Goal: Task Accomplishment & Management: Manage account settings

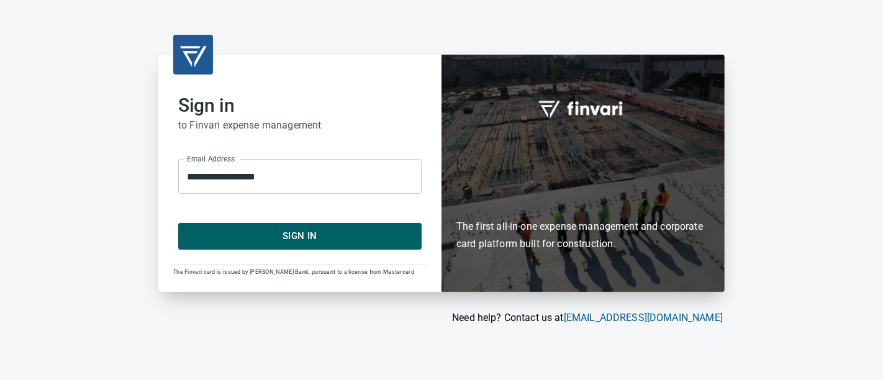
click at [374, 246] on button "Sign In" at bounding box center [299, 236] width 243 height 26
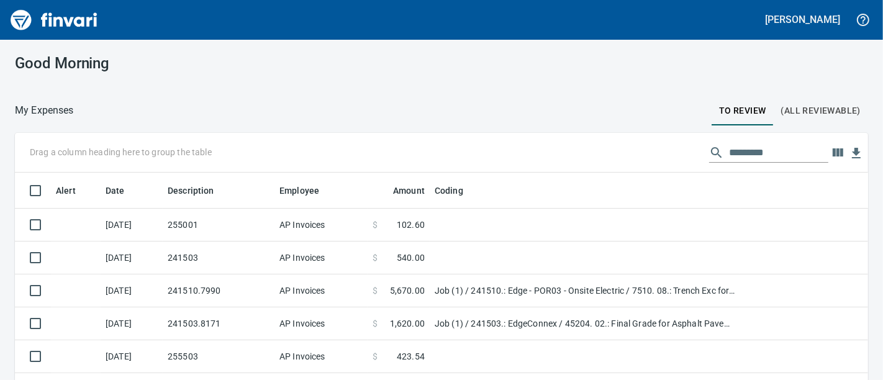
scroll to position [233, 821]
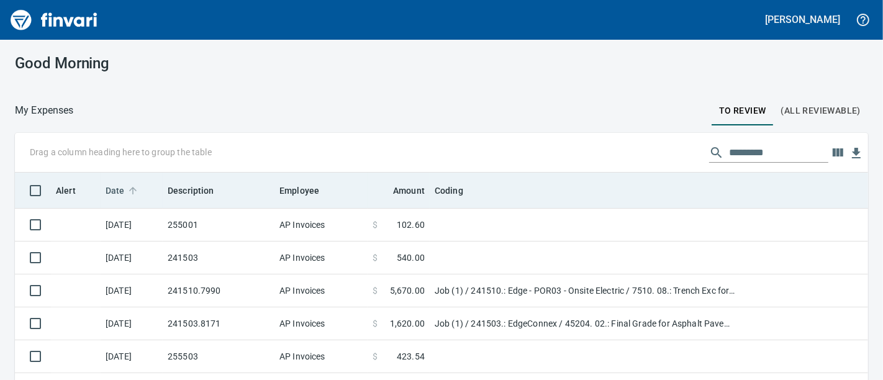
click at [122, 189] on span "Date" at bounding box center [115, 190] width 19 height 15
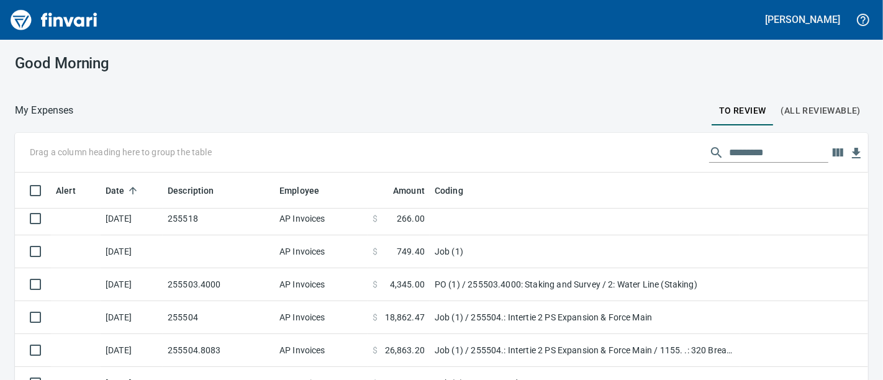
scroll to position [269, 0]
click at [244, 254] on td at bounding box center [219, 251] width 112 height 33
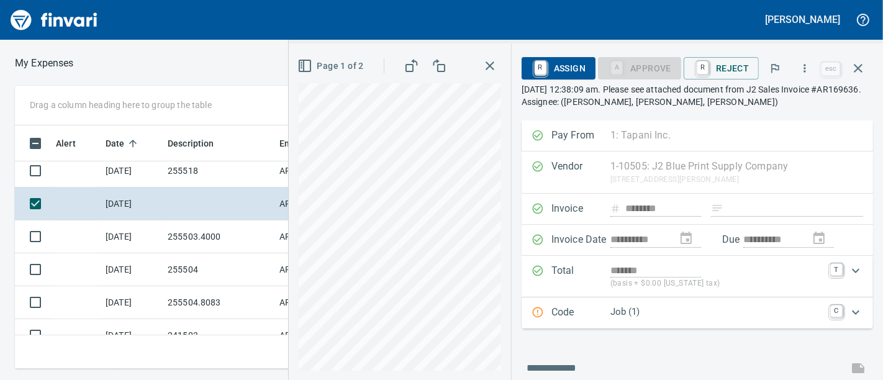
click at [576, 62] on span "R Assign" at bounding box center [558, 68] width 54 height 21
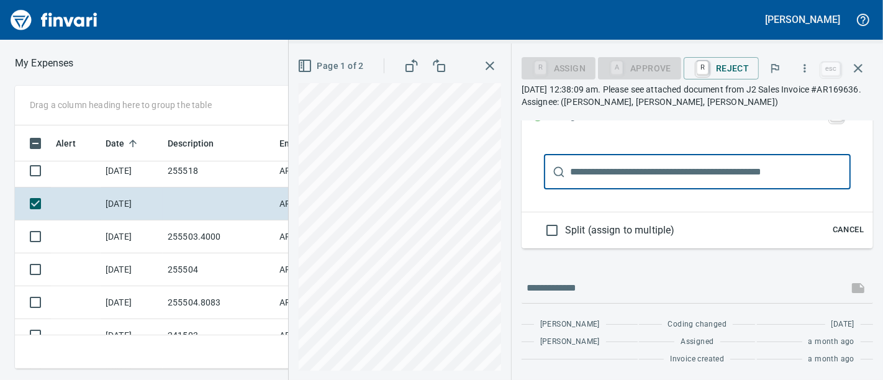
scroll to position [131, 0]
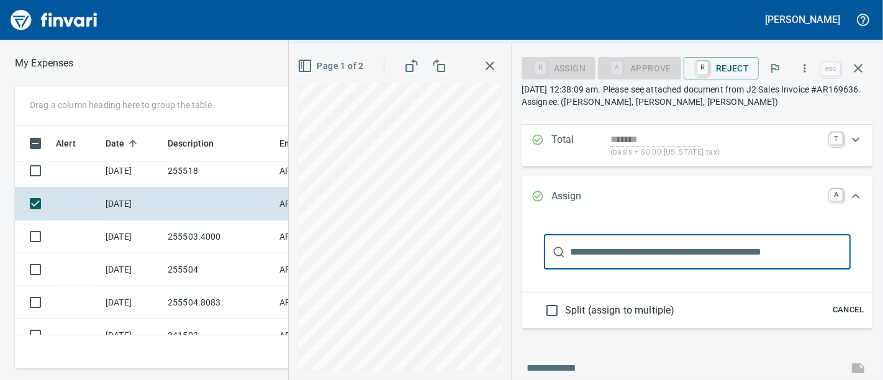
click at [848, 196] on icon "Expand" at bounding box center [855, 196] width 15 height 15
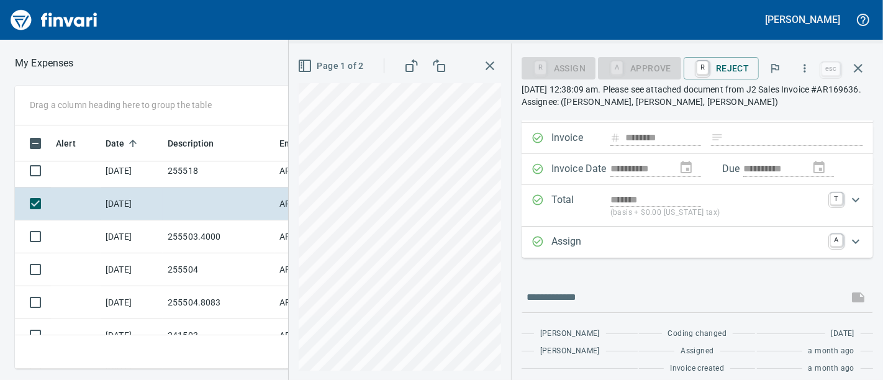
scroll to position [71, 0]
click at [849, 240] on icon "Expand" at bounding box center [855, 240] width 15 height 15
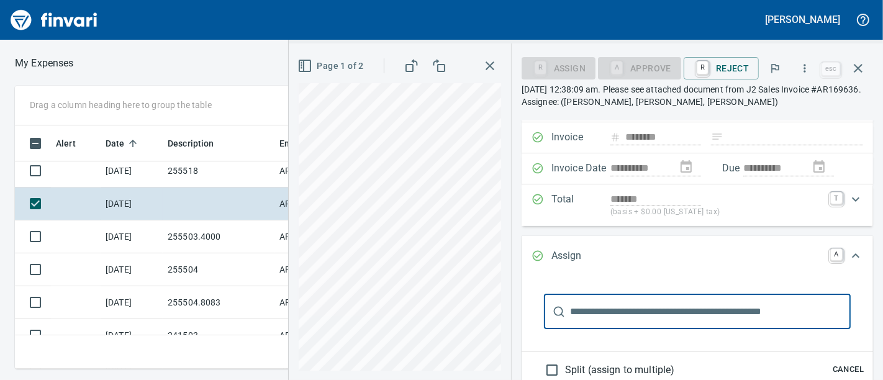
scroll to position [0, 0]
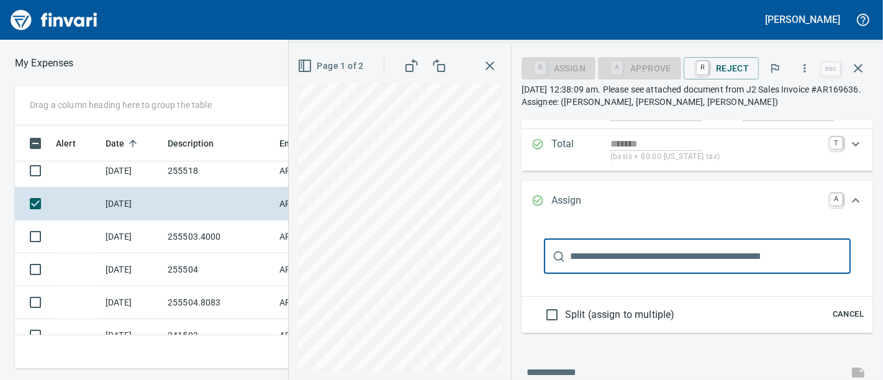
click at [837, 312] on span "Cancel" at bounding box center [848, 314] width 34 height 14
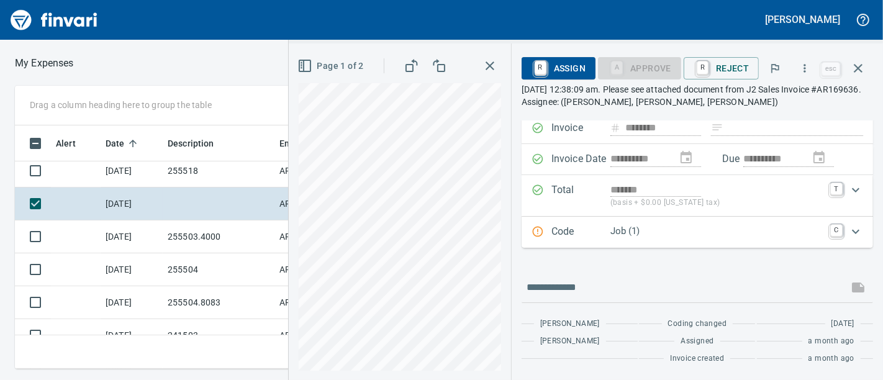
scroll to position [81, 0]
click at [848, 230] on icon "Expand" at bounding box center [855, 231] width 15 height 15
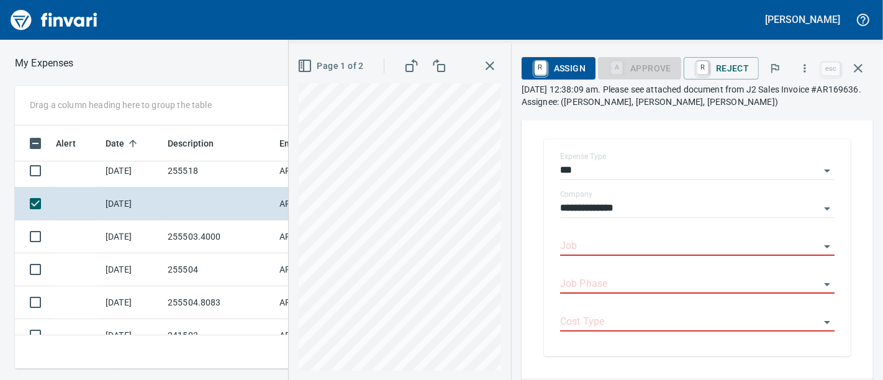
scroll to position [221, 0]
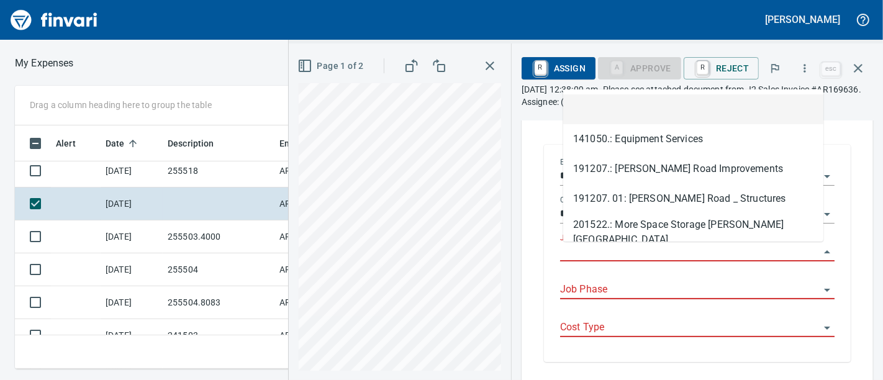
click at [645, 254] on input "Job" at bounding box center [689, 251] width 259 height 17
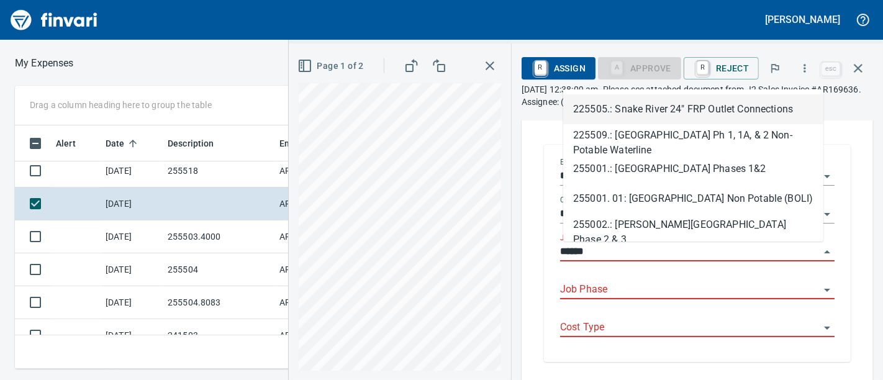
scroll to position [222, 521]
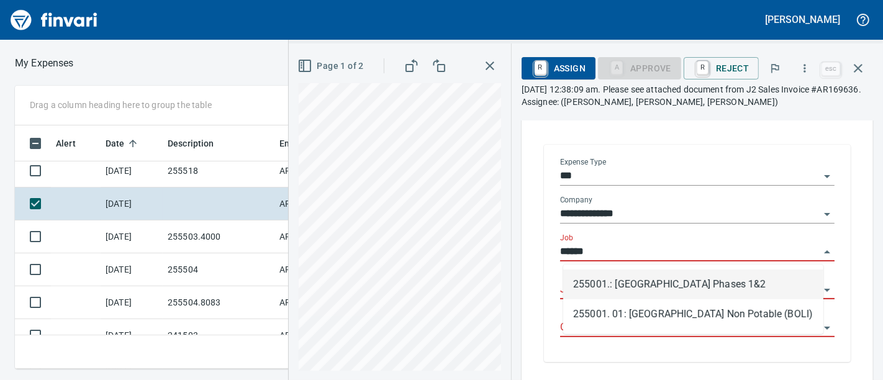
click at [658, 292] on li "255001.: [GEOGRAPHIC_DATA] Phases 1&2" at bounding box center [693, 284] width 260 height 30
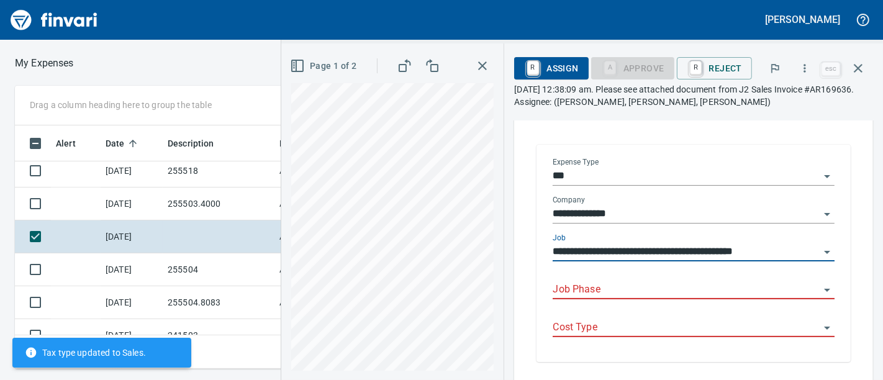
type input "**********"
click at [629, 284] on input "Job Phase" at bounding box center [685, 289] width 267 height 17
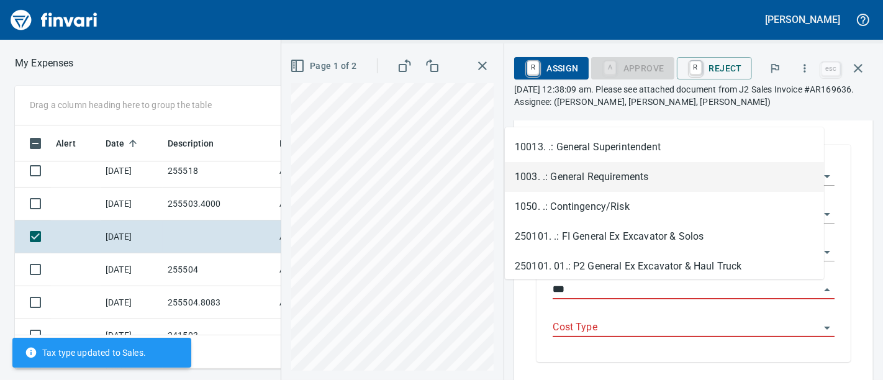
click at [611, 178] on li "1003. .: General Requirements" at bounding box center [664, 177] width 319 height 30
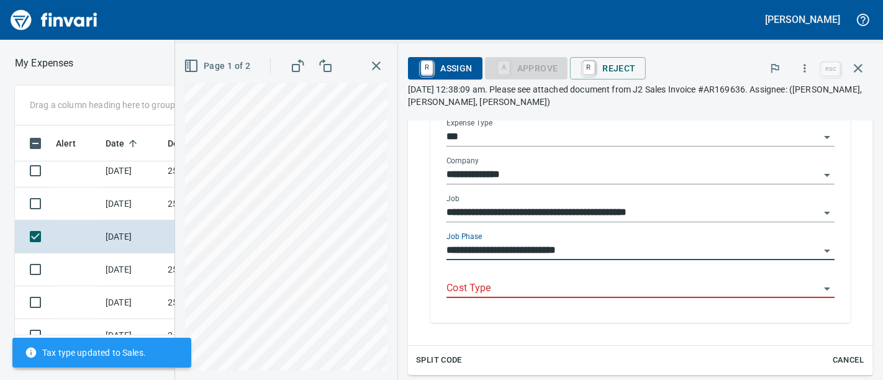
scroll to position [284, 0]
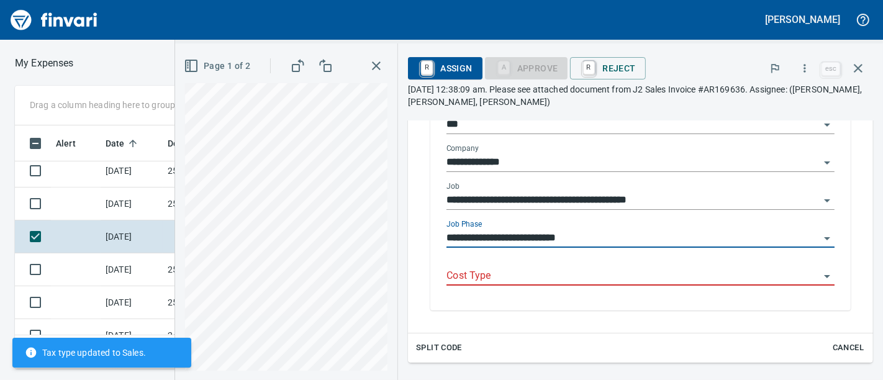
type input "**********"
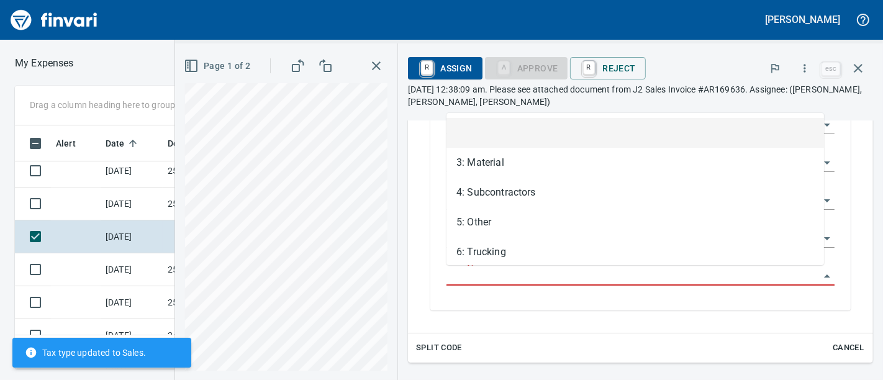
click at [562, 279] on input "Cost Type" at bounding box center [632, 276] width 373 height 17
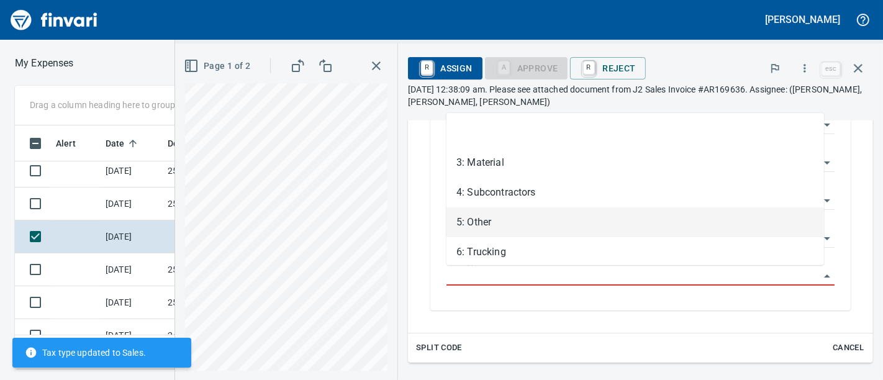
click at [482, 225] on li "5: Other" at bounding box center [634, 222] width 377 height 30
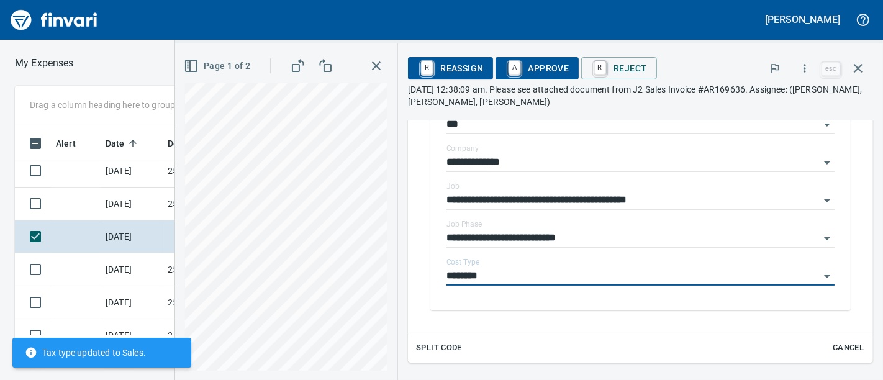
type input "********"
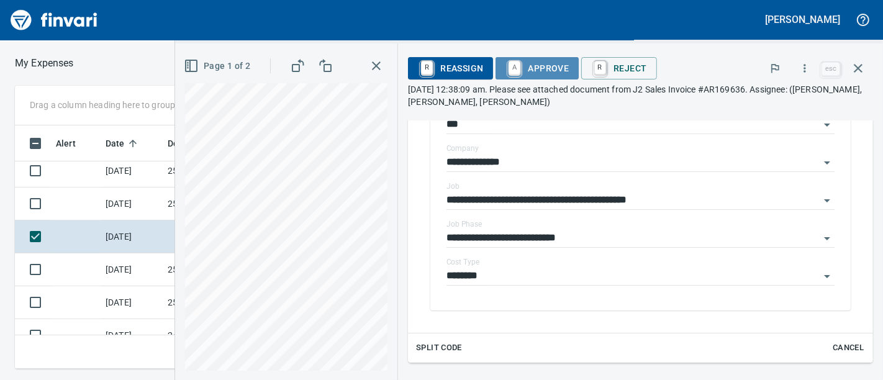
click at [549, 73] on span "A Approve" at bounding box center [536, 68] width 63 height 21
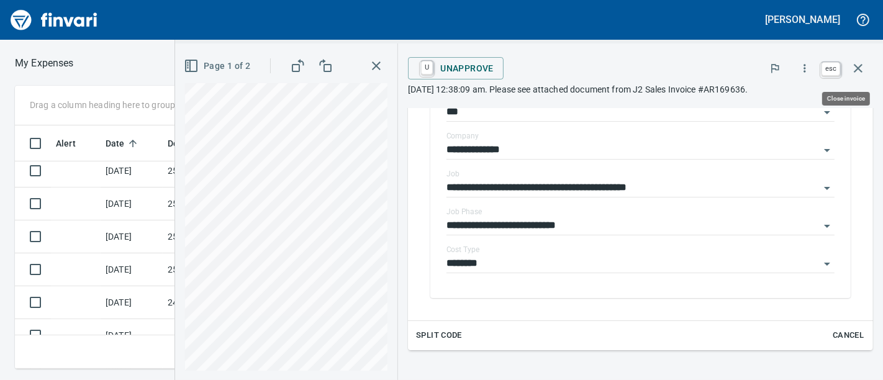
click at [862, 68] on icon "button" at bounding box center [857, 68] width 15 height 15
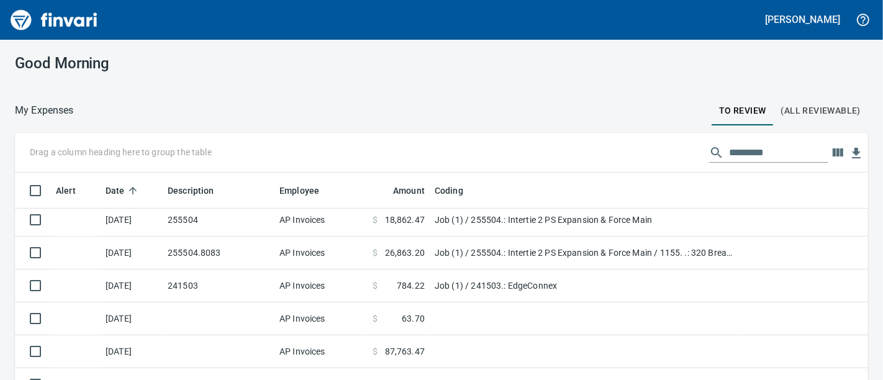
scroll to position [359, 0]
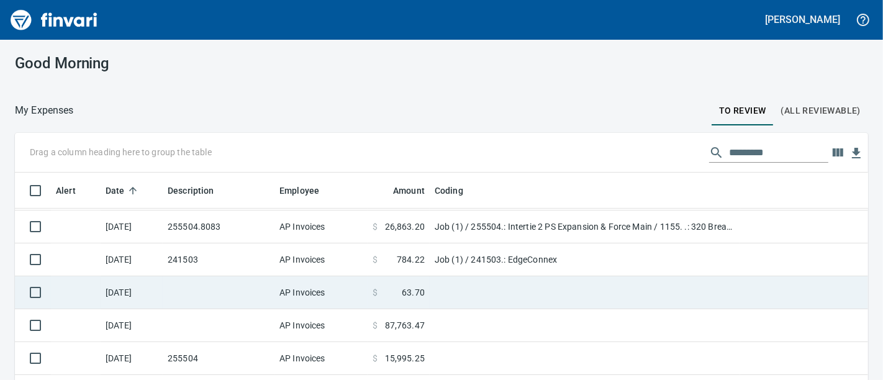
click at [236, 276] on td at bounding box center [219, 292] width 112 height 33
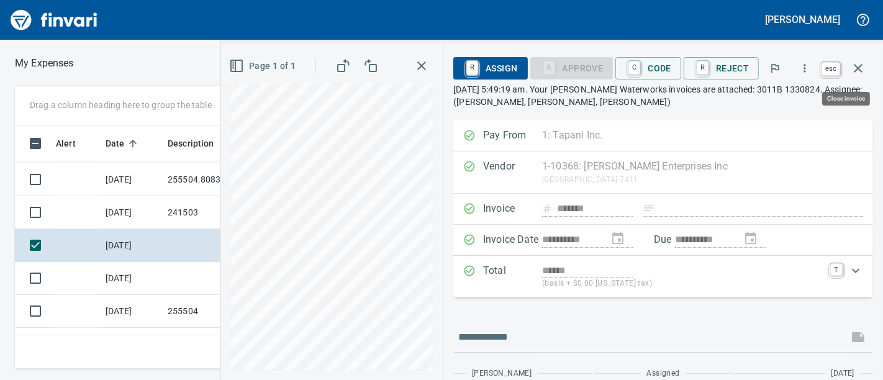
click at [860, 66] on icon "button" at bounding box center [857, 68] width 9 height 9
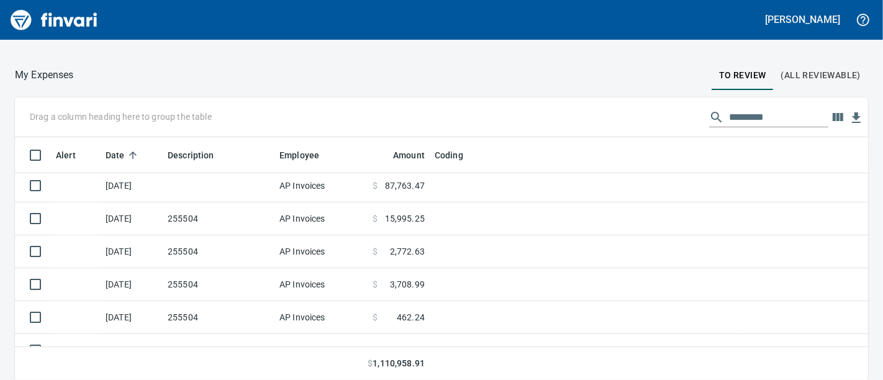
scroll to position [464, 0]
click at [760, 114] on input "text" at bounding box center [778, 117] width 99 height 20
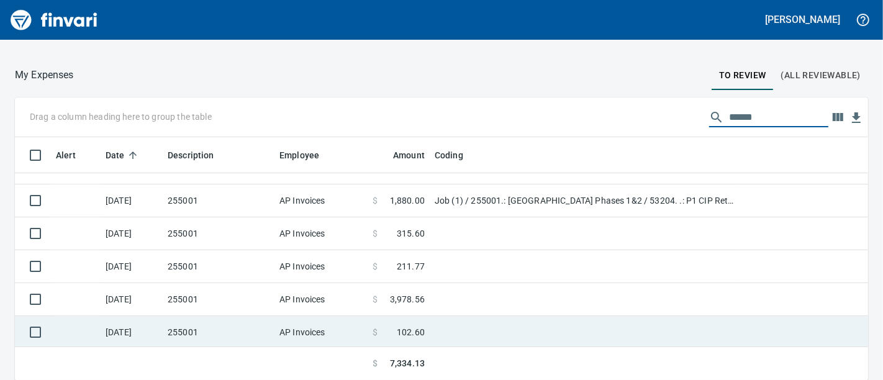
scroll to position [0, 0]
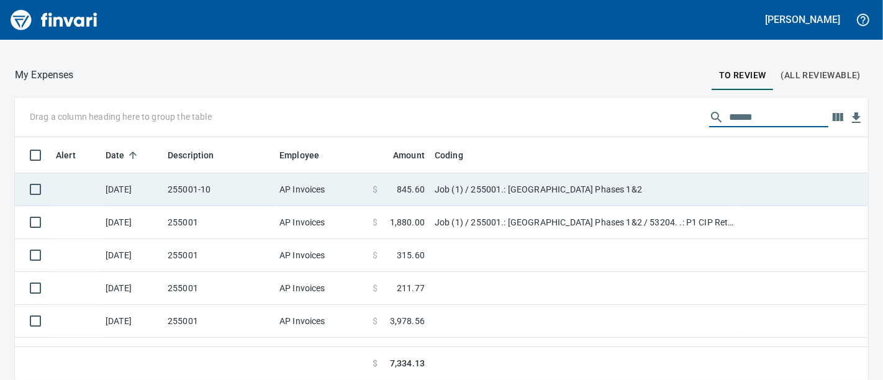
type input "******"
click at [218, 189] on td "255001-10" at bounding box center [219, 189] width 112 height 33
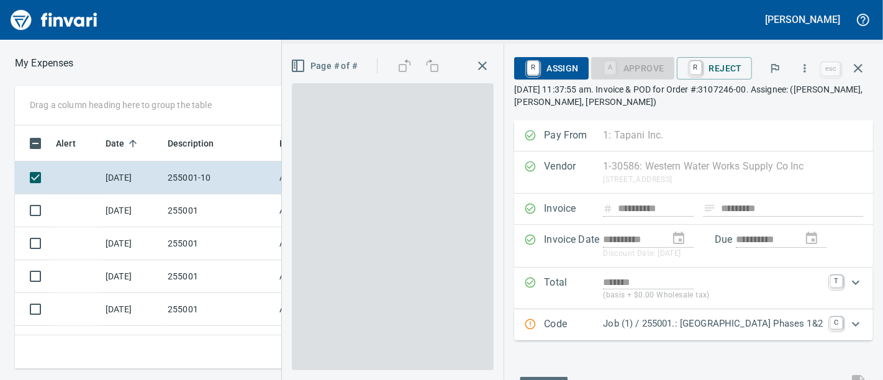
scroll to position [222, 521]
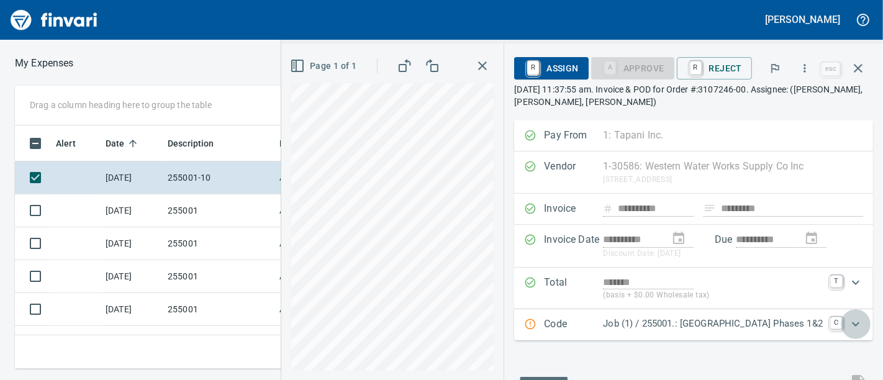
click at [848, 325] on icon "Expand" at bounding box center [855, 324] width 15 height 15
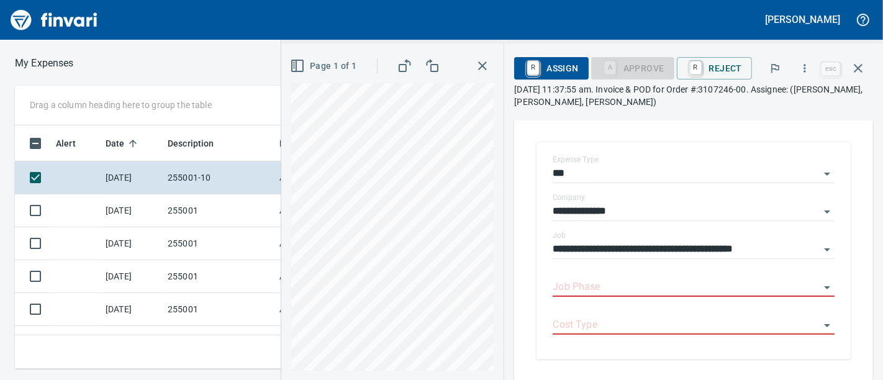
scroll to position [240, 0]
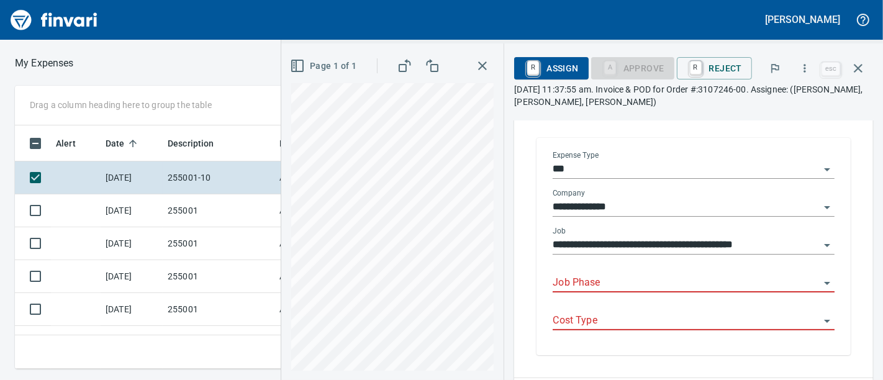
click at [678, 288] on input "Job Phase" at bounding box center [685, 282] width 267 height 17
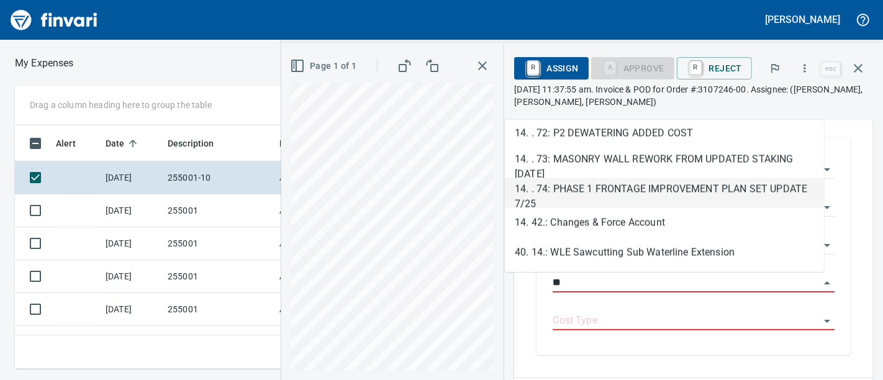
scroll to position [222, 521]
drag, startPoint x: 711, startPoint y: 199, endPoint x: 766, endPoint y: 195, distance: 55.4
click at [766, 195] on li "14. . 74: PHASE 1 FRONTAGE IMPROVEMENT PLAN SET UPDATE 7/25" at bounding box center [664, 193] width 319 height 30
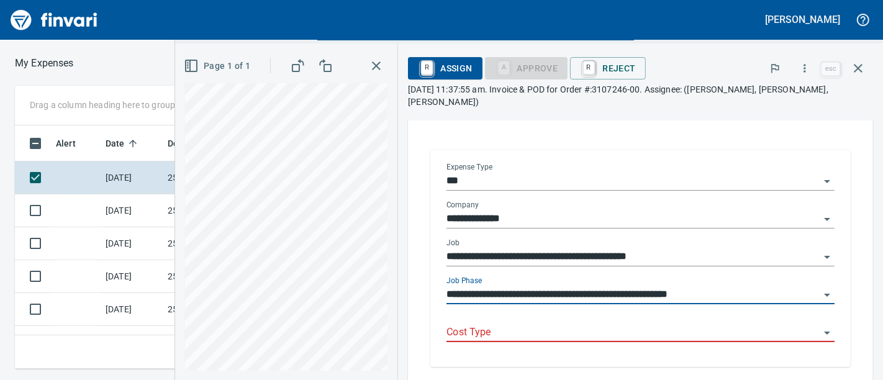
type input "**********"
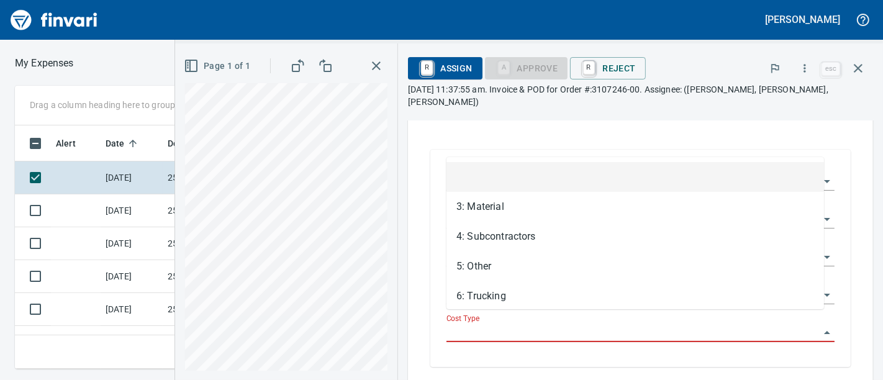
click at [587, 324] on input "Cost Type" at bounding box center [632, 332] width 373 height 17
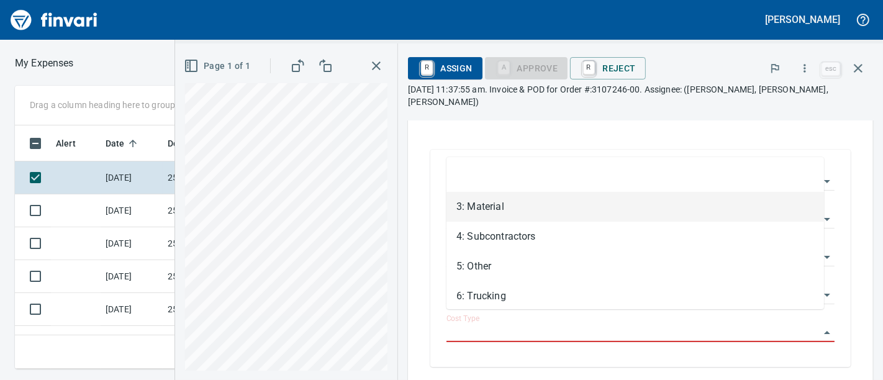
click at [487, 210] on li "3: Material" at bounding box center [634, 207] width 377 height 30
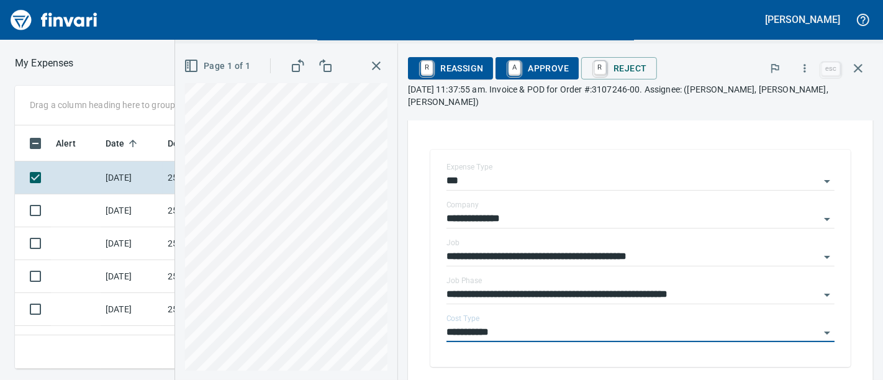
type input "**********"
click at [541, 64] on span "A Approve" at bounding box center [536, 68] width 63 height 21
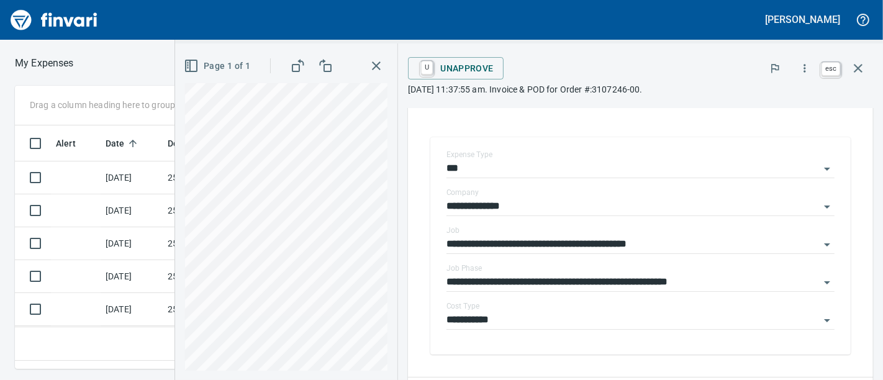
click at [865, 63] on icon "button" at bounding box center [857, 68] width 15 height 15
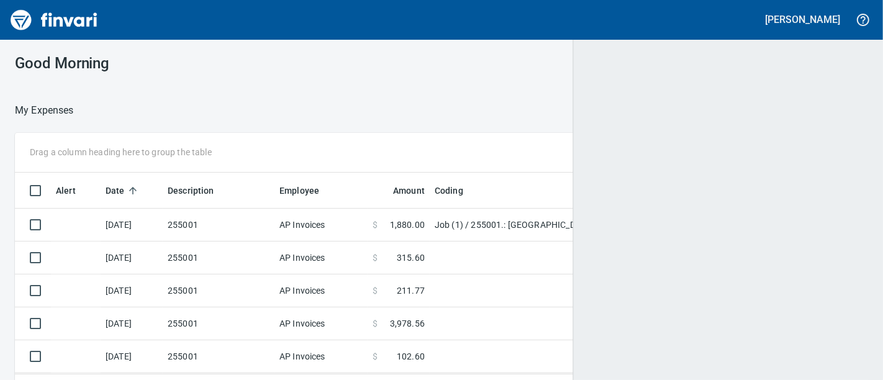
scroll to position [1, 1]
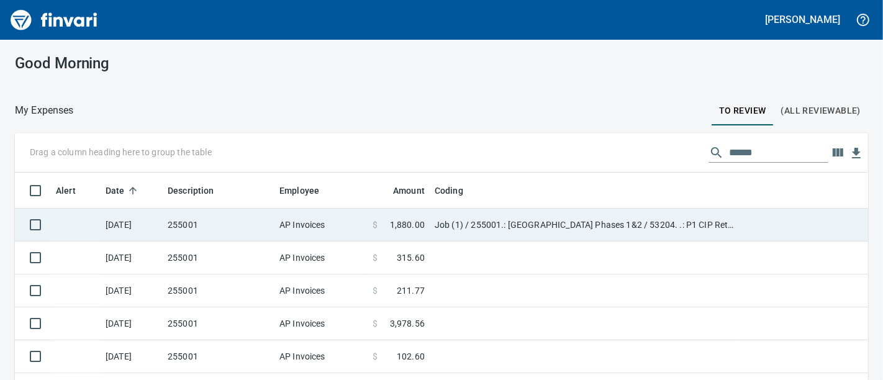
click at [326, 220] on td "AP Invoices" at bounding box center [320, 225] width 93 height 33
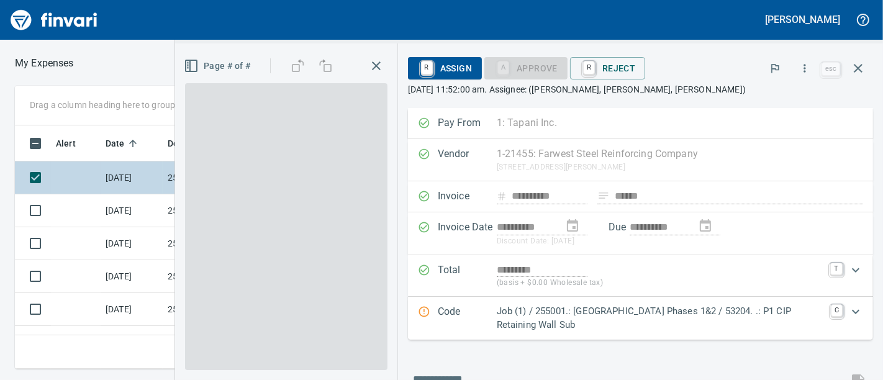
scroll to position [222, 521]
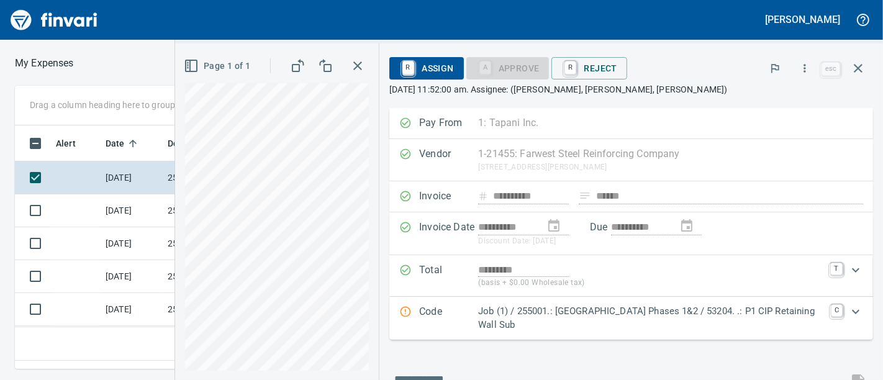
click at [607, 325] on p "Job (1) / 255001.: [GEOGRAPHIC_DATA] Phases 1&2 / 53204. .: P1 CIP Retaining Wa…" at bounding box center [650, 318] width 344 height 28
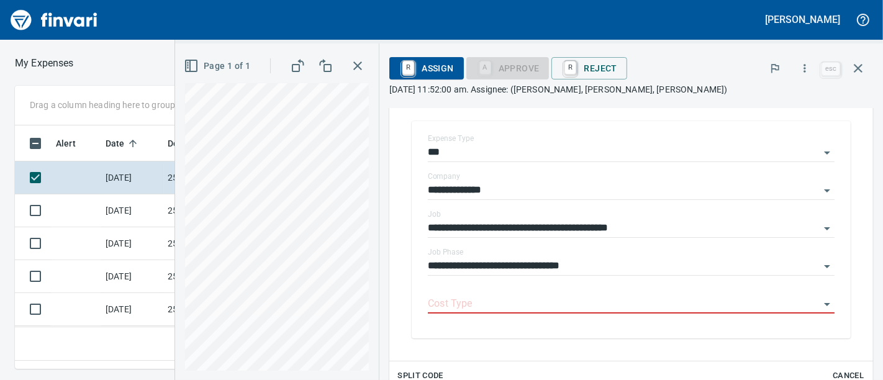
scroll to position [255, 0]
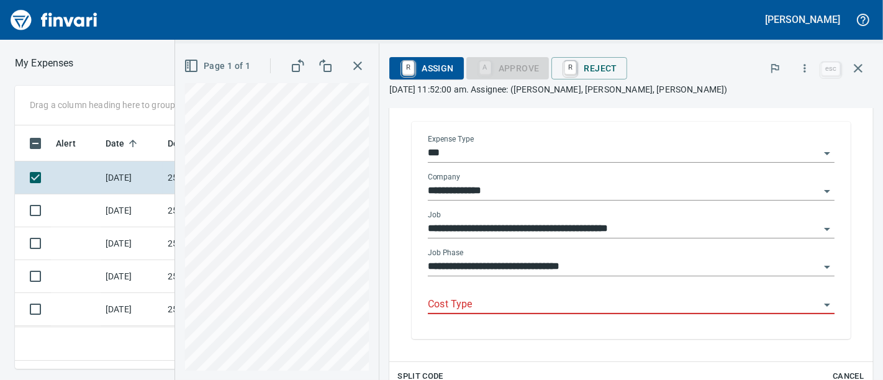
click at [577, 295] on body "**********" at bounding box center [441, 190] width 883 height 380
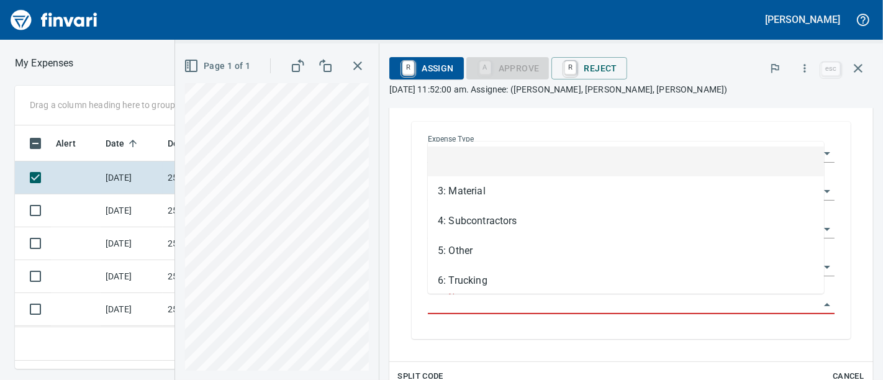
scroll to position [222, 521]
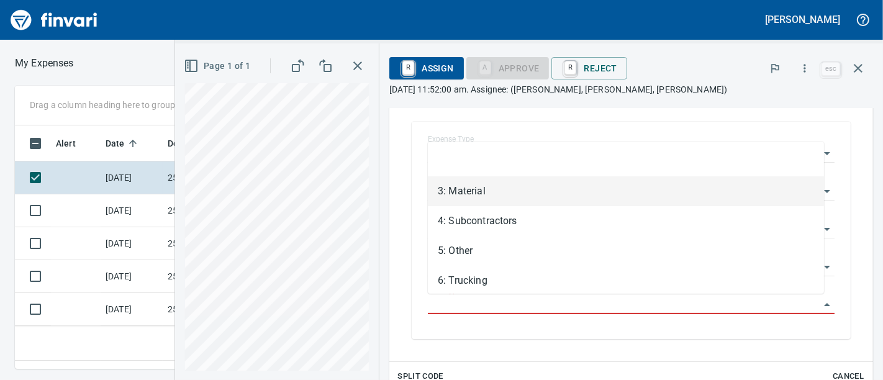
click at [516, 187] on li "3: Material" at bounding box center [626, 191] width 396 height 30
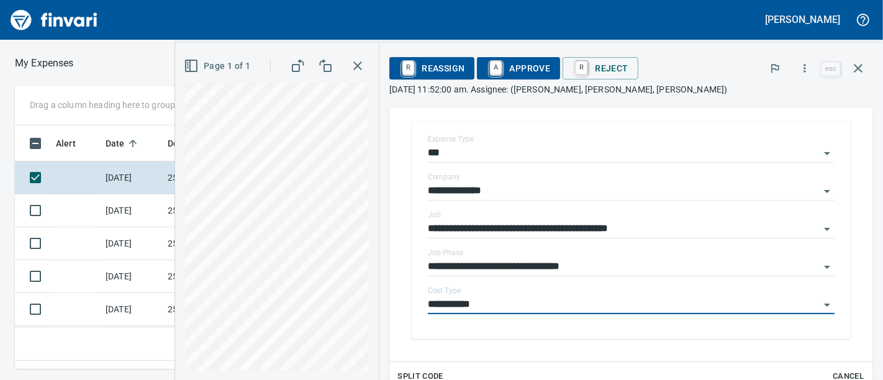
type input "**********"
click at [532, 63] on span "A Approve" at bounding box center [518, 68] width 63 height 21
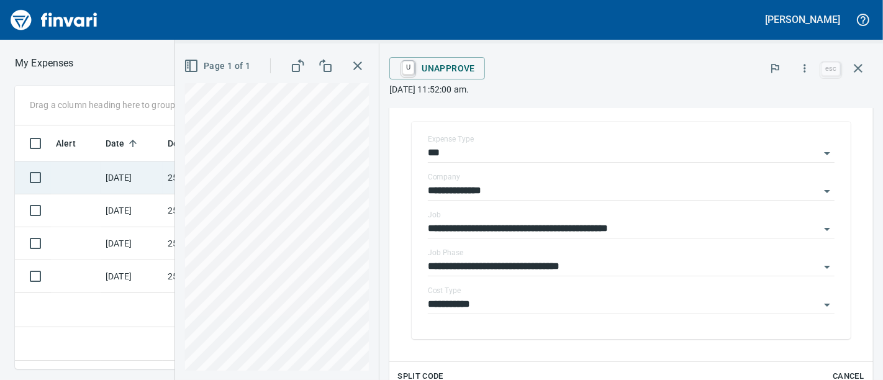
click at [112, 186] on td "[DATE]" at bounding box center [132, 177] width 62 height 33
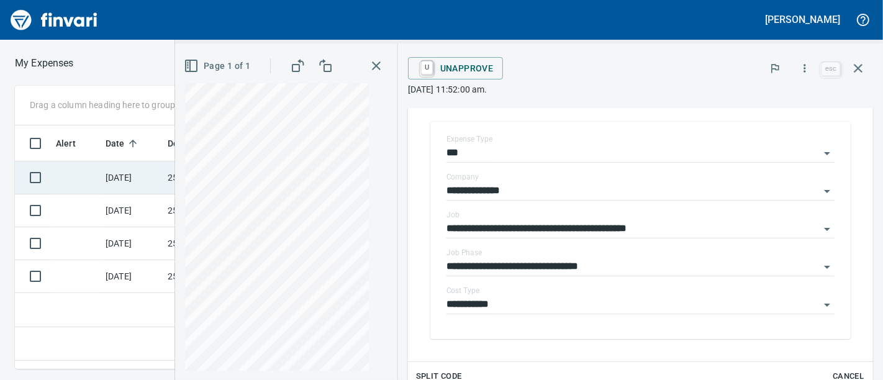
scroll to position [61, 0]
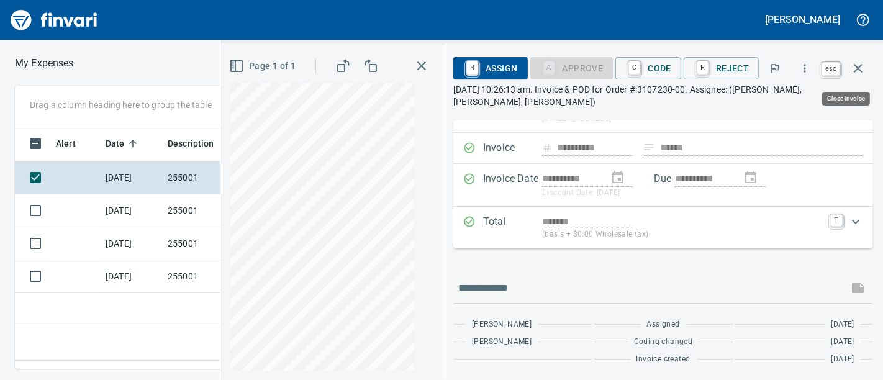
click at [860, 70] on icon "button" at bounding box center [857, 68] width 15 height 15
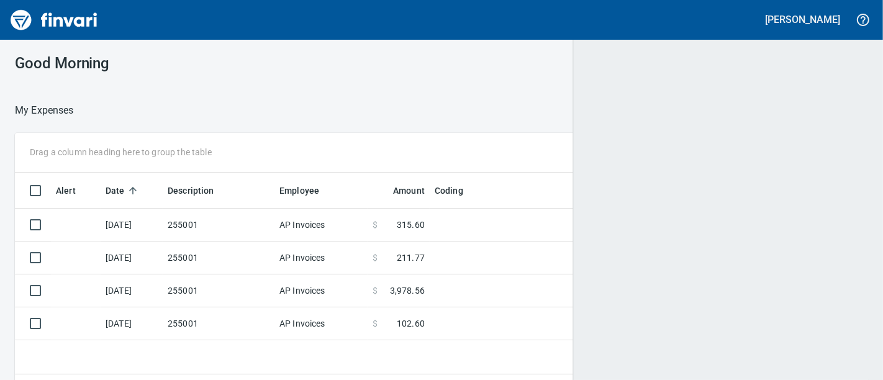
scroll to position [1, 1]
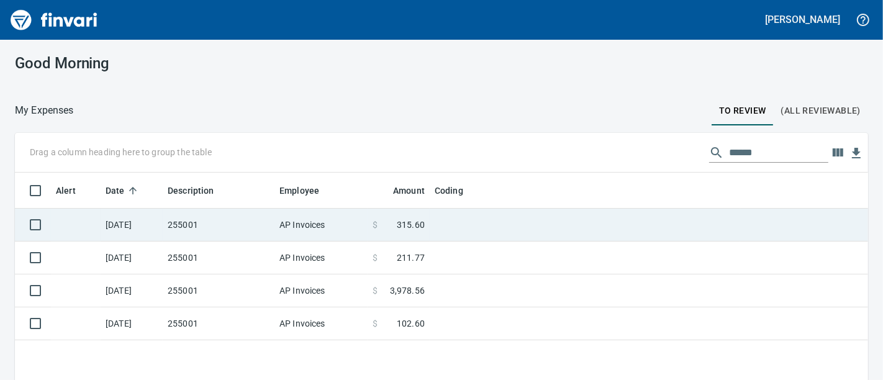
click at [257, 218] on td "255001" at bounding box center [219, 225] width 112 height 33
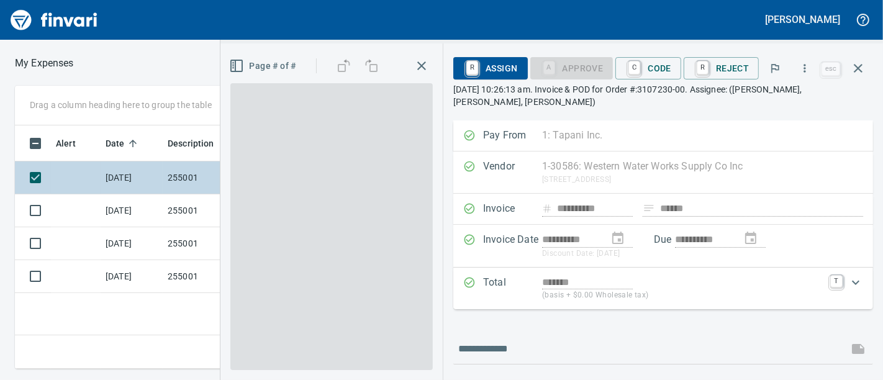
scroll to position [222, 521]
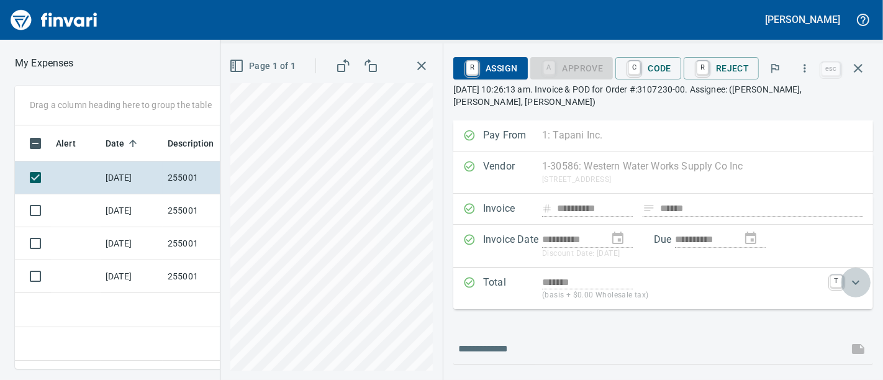
click at [857, 286] on div "Expand" at bounding box center [855, 283] width 30 height 30
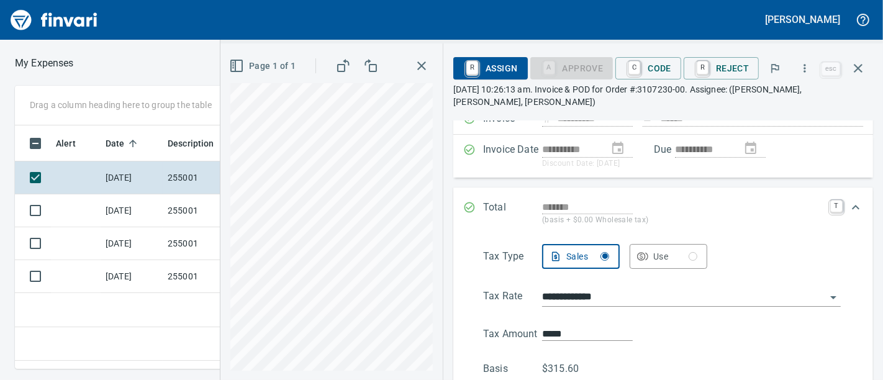
scroll to position [82, 0]
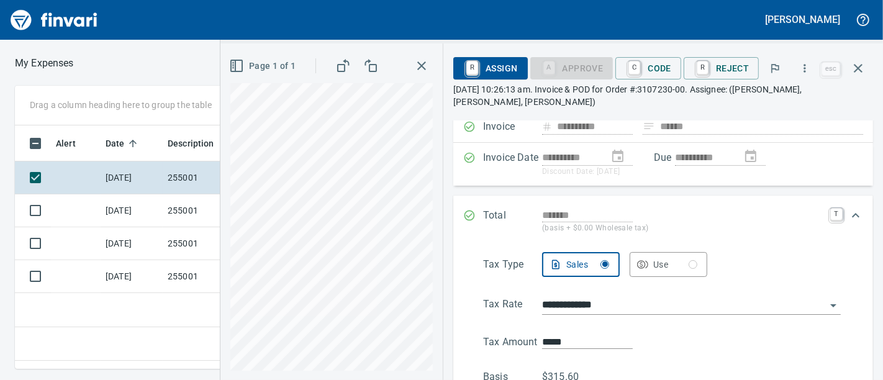
click at [848, 213] on icon "Expand" at bounding box center [855, 215] width 15 height 15
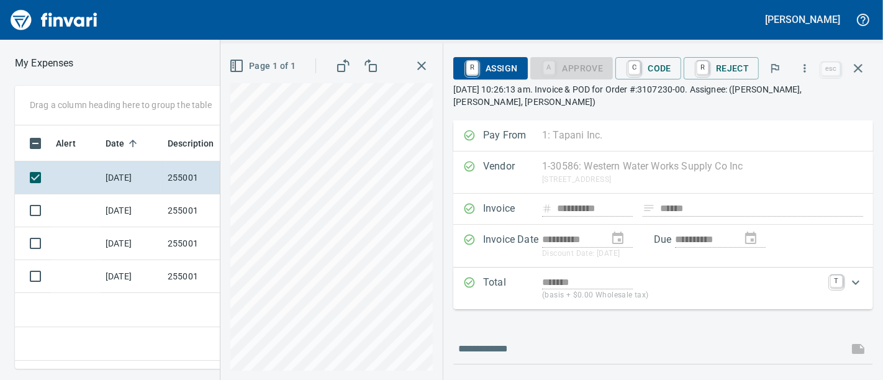
scroll to position [0, 0]
click at [653, 61] on span "C Code" at bounding box center [648, 68] width 46 height 21
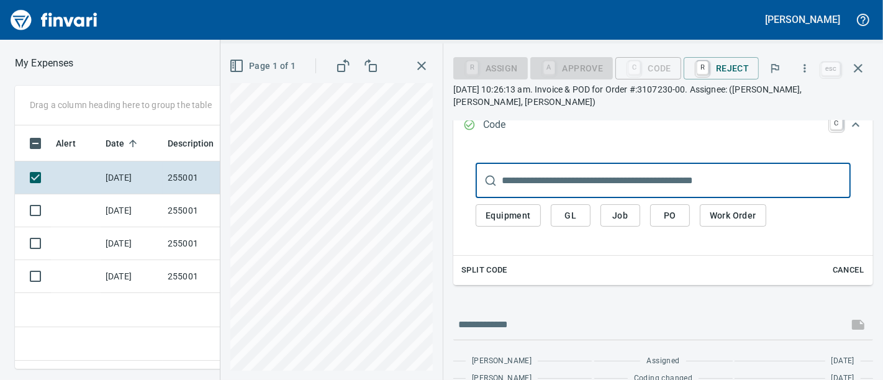
scroll to position [246, 0]
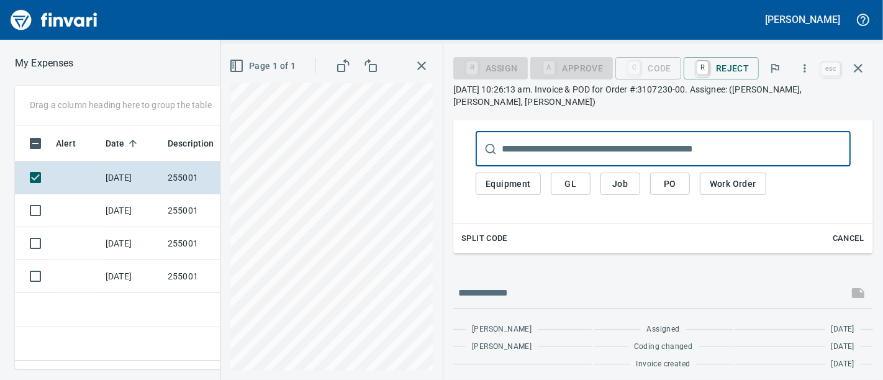
click at [624, 185] on span "Job" at bounding box center [620, 184] width 20 height 16
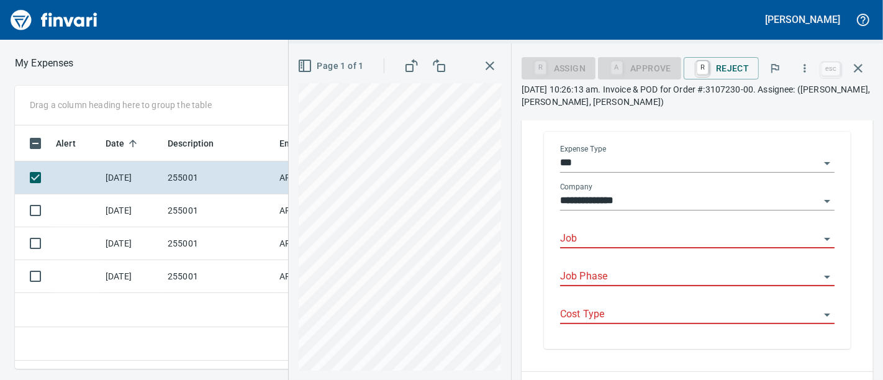
click at [613, 248] on div at bounding box center [697, 239] width 274 height 18
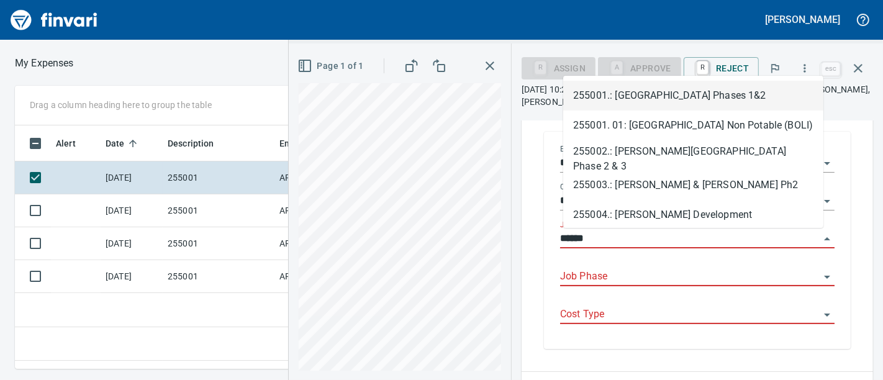
scroll to position [222, 521]
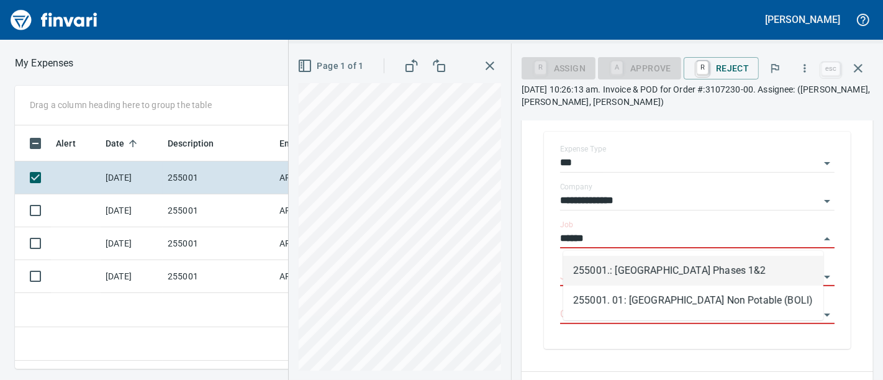
click at [618, 269] on li "255001.: [GEOGRAPHIC_DATA] Phases 1&2" at bounding box center [693, 271] width 260 height 30
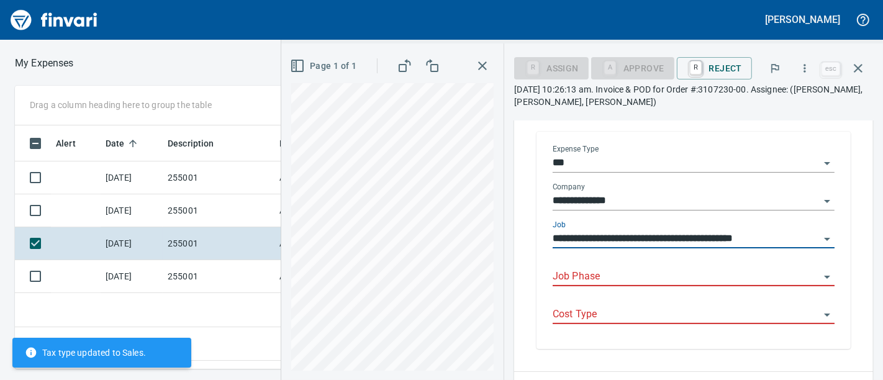
type input "**********"
click at [611, 269] on input "Job Phase" at bounding box center [685, 276] width 267 height 17
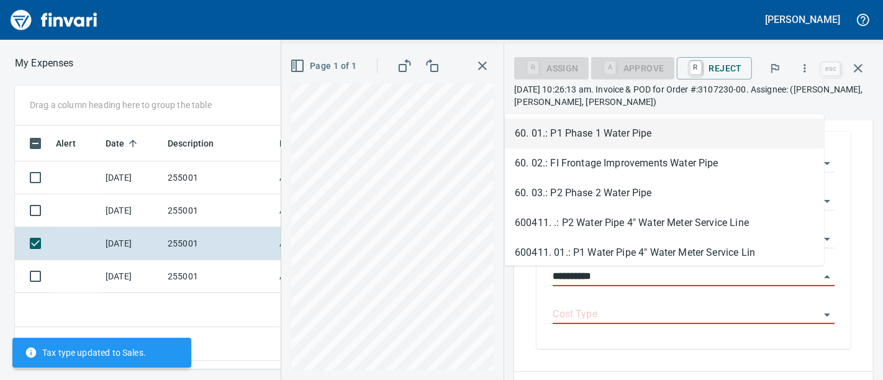
click at [652, 136] on li "60. 01.: P1 Phase 1 Water Pipe" at bounding box center [664, 134] width 319 height 30
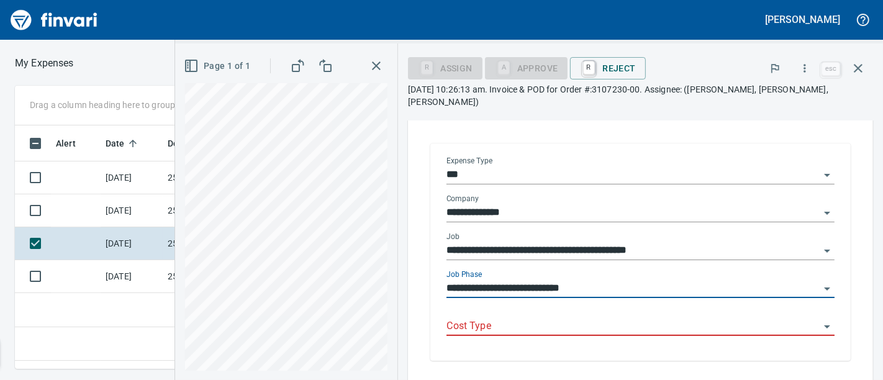
scroll to position [257, 0]
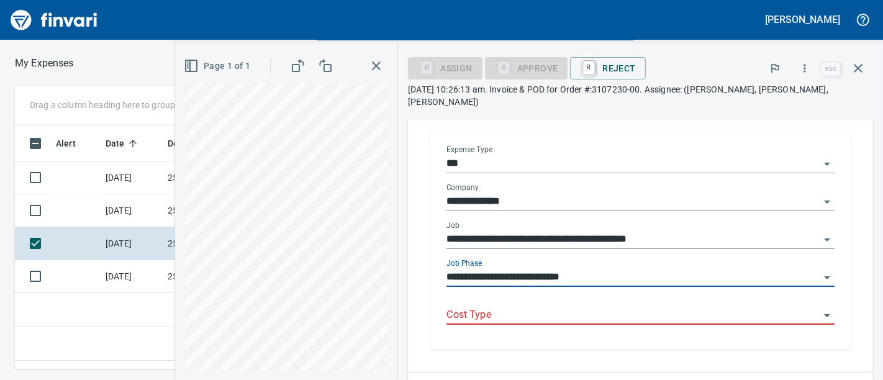
click at [542, 305] on div "Cost Type" at bounding box center [640, 311] width 388 height 28
type input "**********"
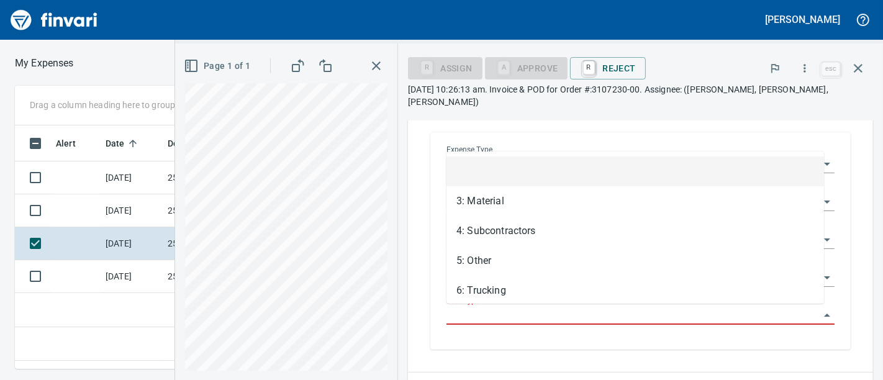
click at [496, 315] on input "Cost Type" at bounding box center [632, 315] width 373 height 17
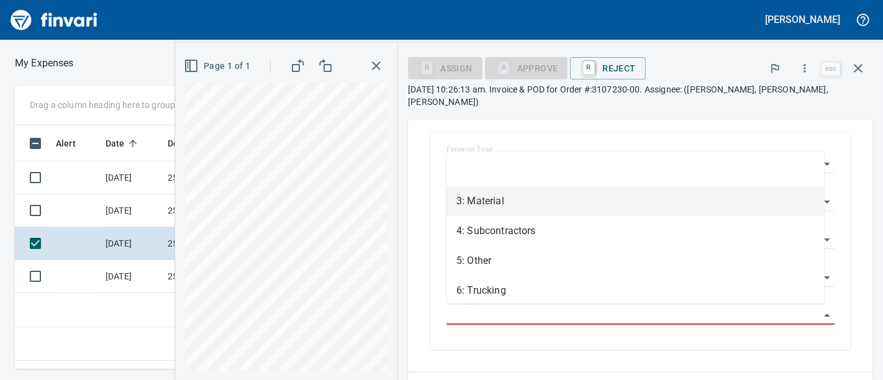
click at [488, 196] on li "3: Material" at bounding box center [634, 201] width 377 height 30
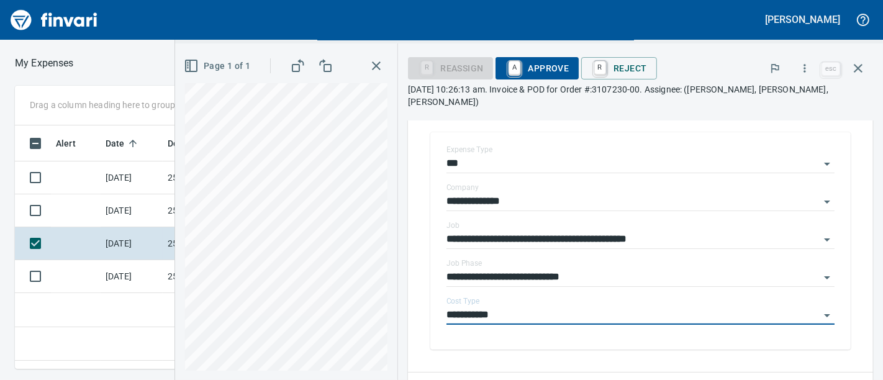
type input "**********"
click at [520, 68] on link "A" at bounding box center [514, 68] width 12 height 14
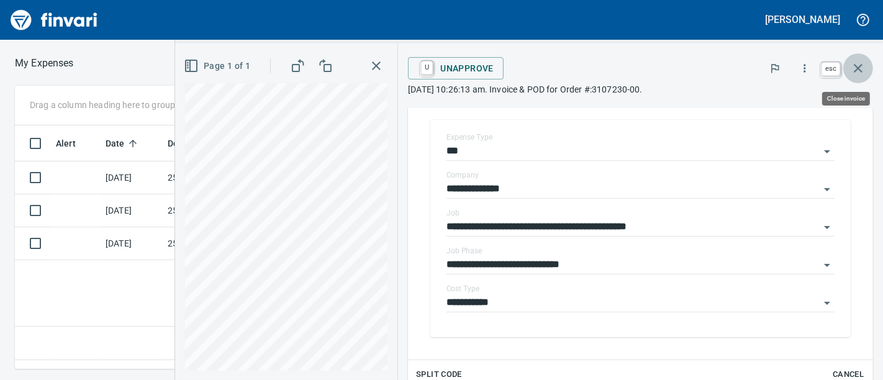
click at [863, 68] on icon "button" at bounding box center [857, 68] width 15 height 15
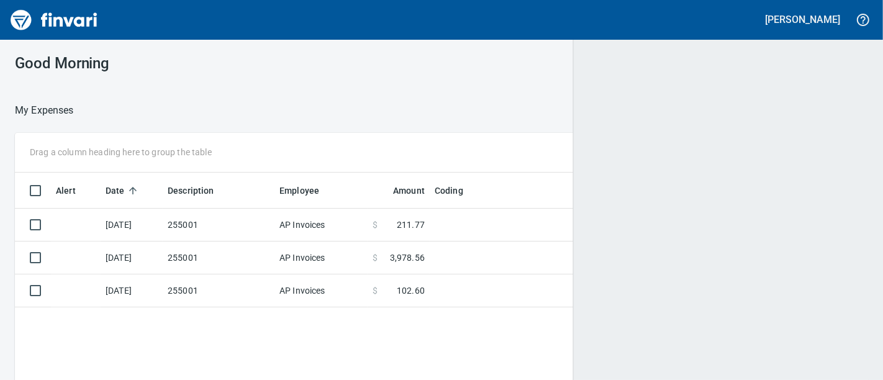
scroll to position [233, 819]
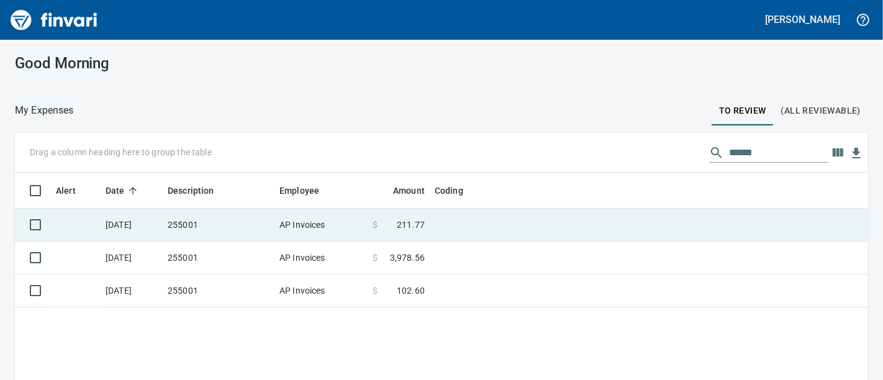
click at [278, 217] on td "AP Invoices" at bounding box center [320, 225] width 93 height 33
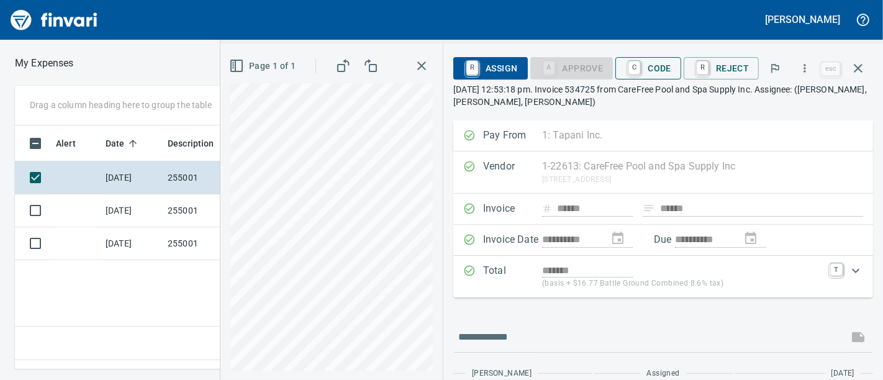
click at [664, 62] on span "C Code" at bounding box center [648, 68] width 46 height 21
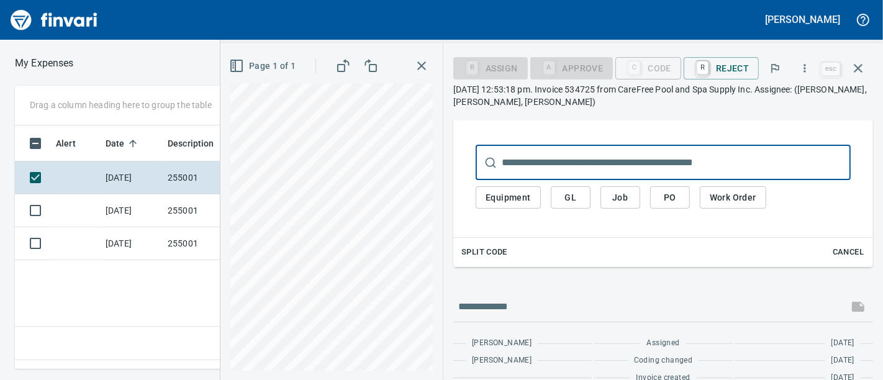
click at [617, 200] on span "Job" at bounding box center [620, 198] width 20 height 16
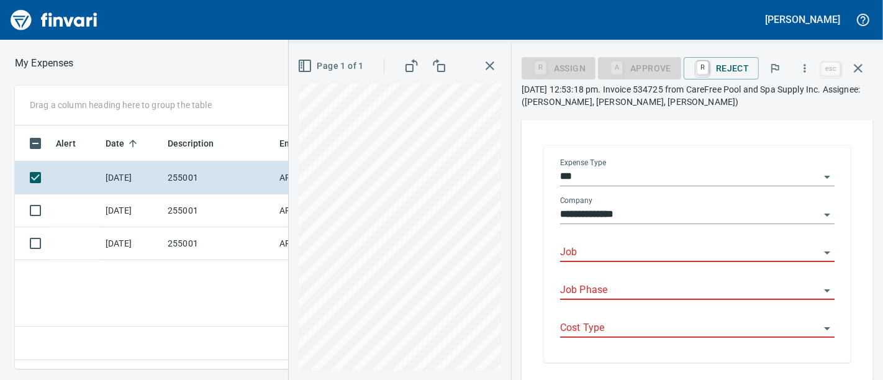
click at [578, 244] on body "**********" at bounding box center [441, 190] width 883 height 380
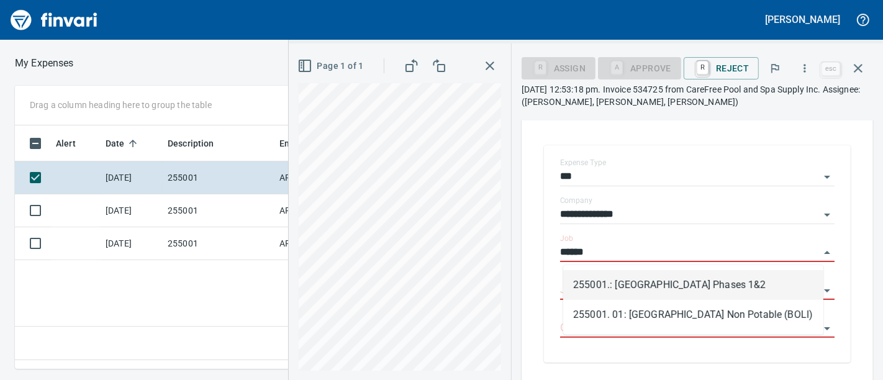
click at [596, 283] on li "255001.: [GEOGRAPHIC_DATA] Phases 1&2" at bounding box center [693, 285] width 260 height 30
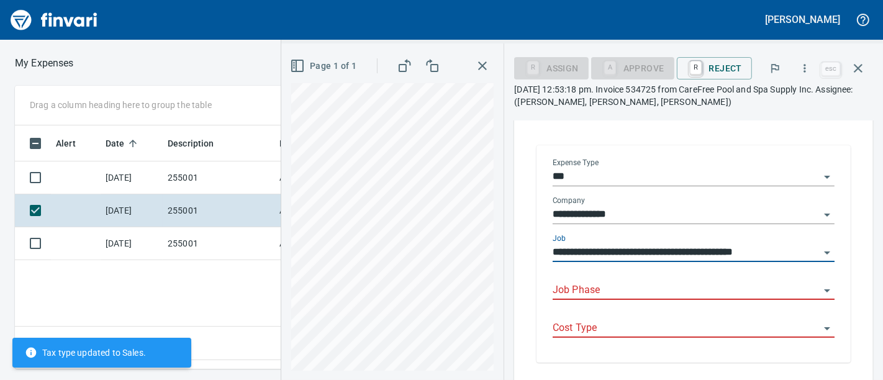
type input "**********"
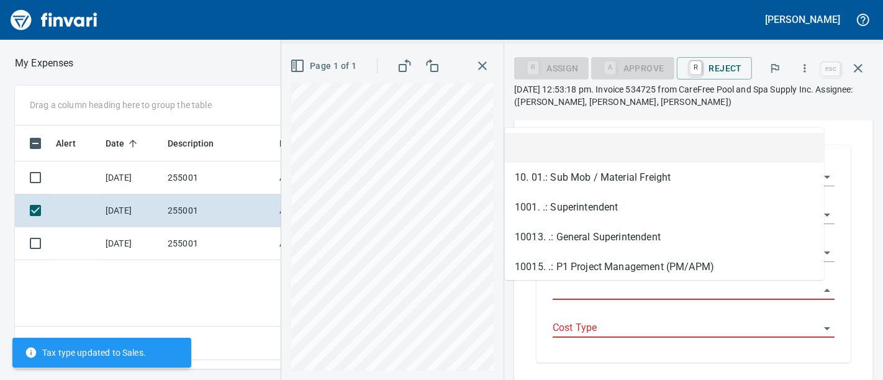
click at [597, 297] on input "Job Phase" at bounding box center [685, 290] width 267 height 17
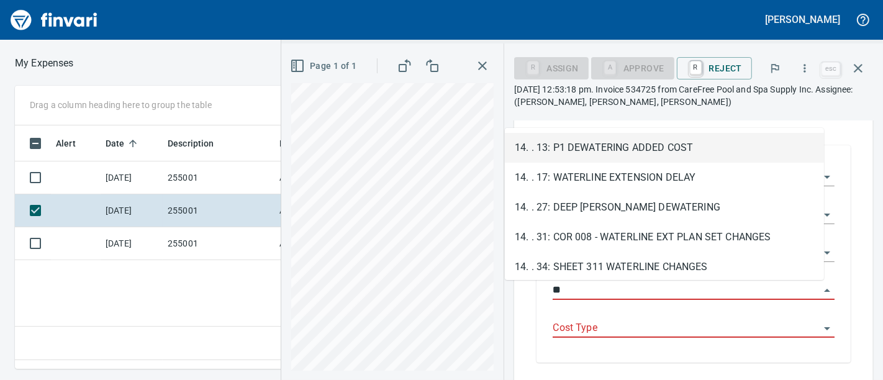
type input "*"
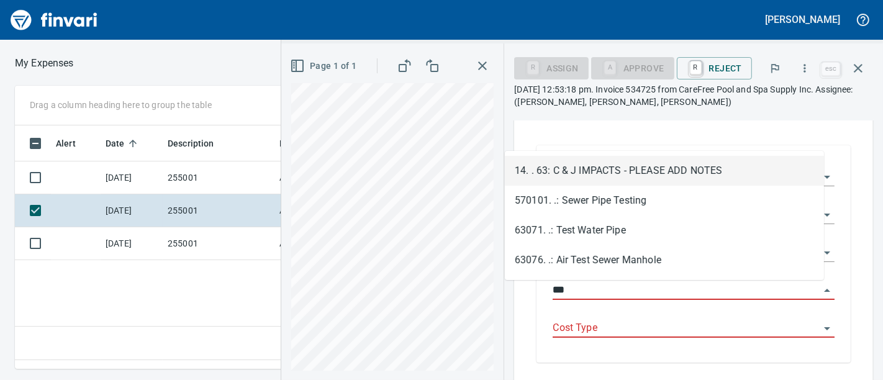
scroll to position [222, 521]
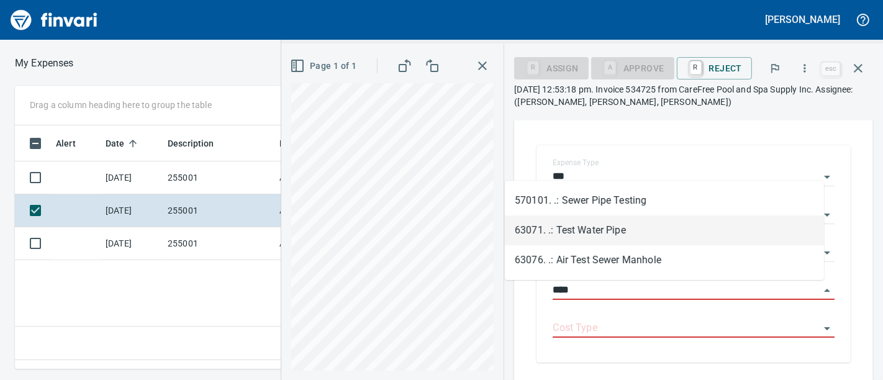
click at [622, 224] on li "63071. .: Test Water Pipe" at bounding box center [664, 230] width 319 height 30
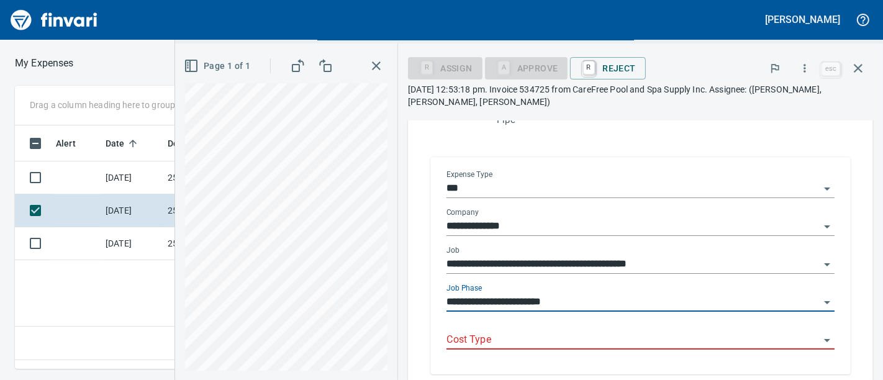
type input "**********"
click at [551, 337] on input "Cost Type" at bounding box center [632, 339] width 373 height 17
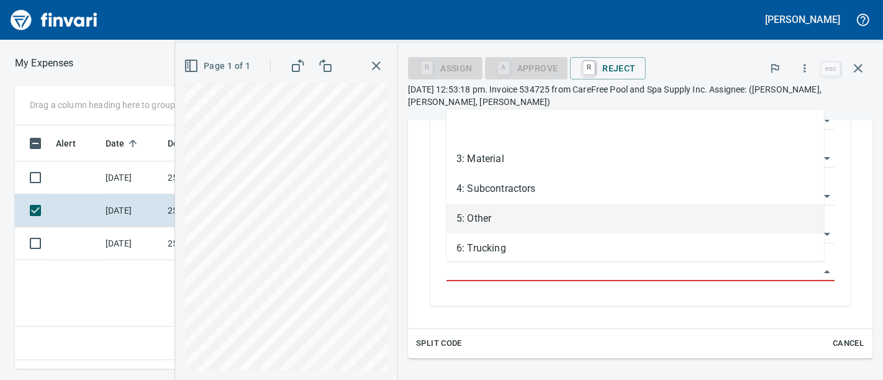
click at [512, 217] on li "5: Other" at bounding box center [634, 219] width 377 height 30
type input "********"
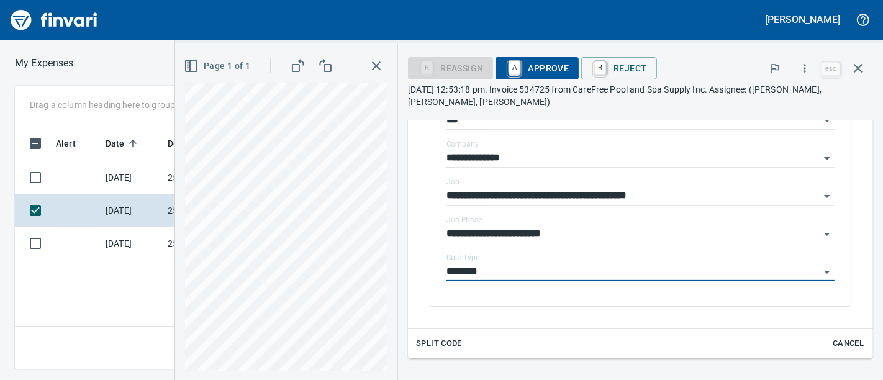
click at [531, 71] on span "A Approve" at bounding box center [536, 68] width 63 height 21
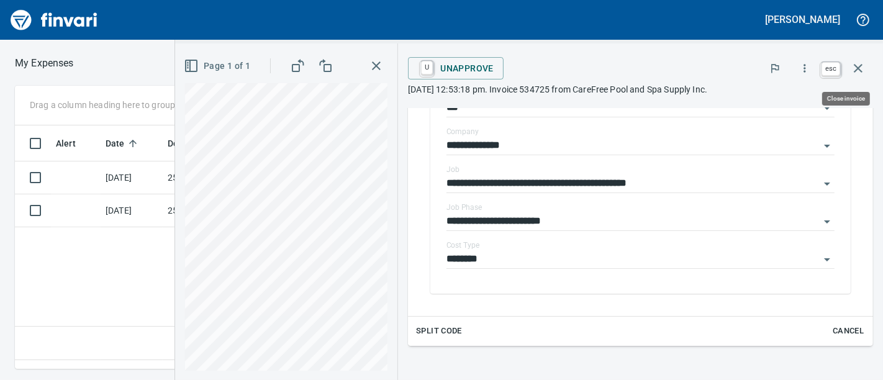
click at [863, 65] on icon "button" at bounding box center [857, 68] width 15 height 15
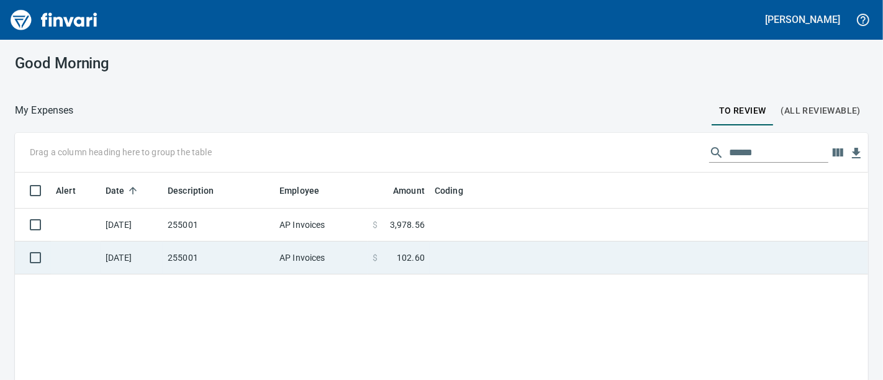
click at [247, 258] on td "255001" at bounding box center [219, 257] width 112 height 33
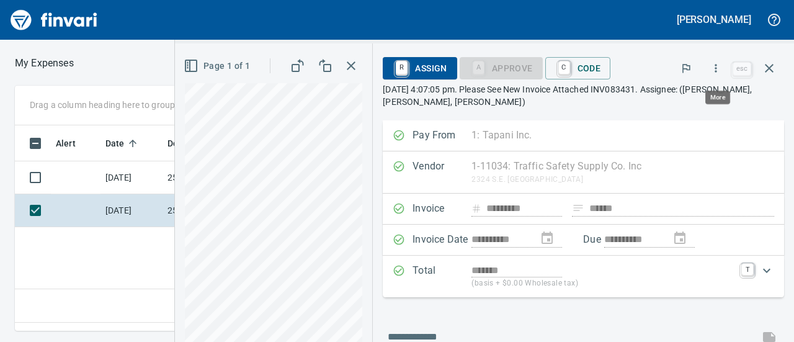
click at [716, 70] on icon "button" at bounding box center [716, 68] width 12 height 12
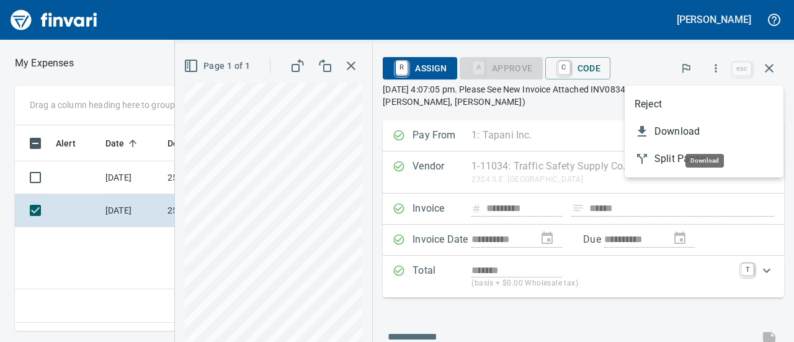
click at [665, 135] on span "Download" at bounding box center [714, 131] width 119 height 15
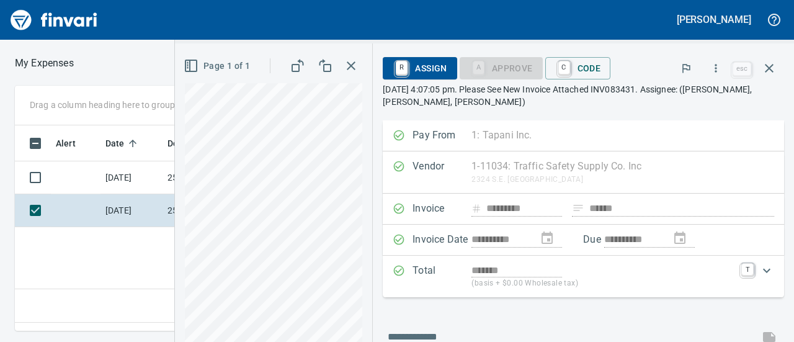
click at [574, 83] on div "R Assign A Approve C Code R Reject esc" at bounding box center [584, 68] width 402 height 30
click at [584, 58] on span "C Code" at bounding box center [579, 68] width 46 height 21
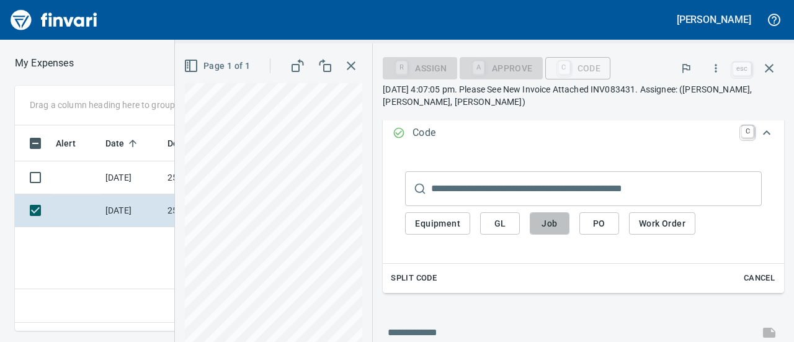
click at [552, 221] on span "Job" at bounding box center [550, 224] width 20 height 16
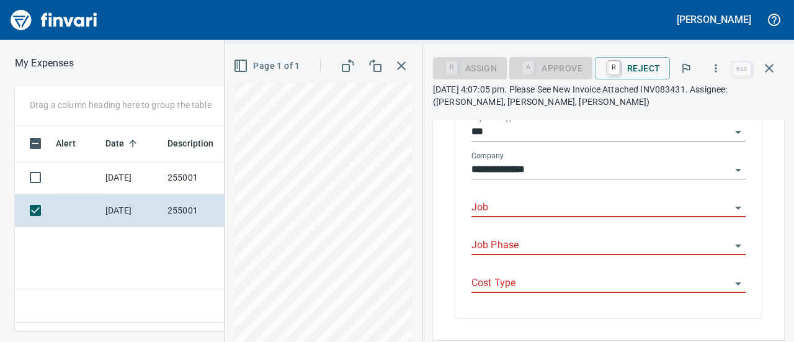
click at [605, 205] on input "Job" at bounding box center [601, 207] width 259 height 17
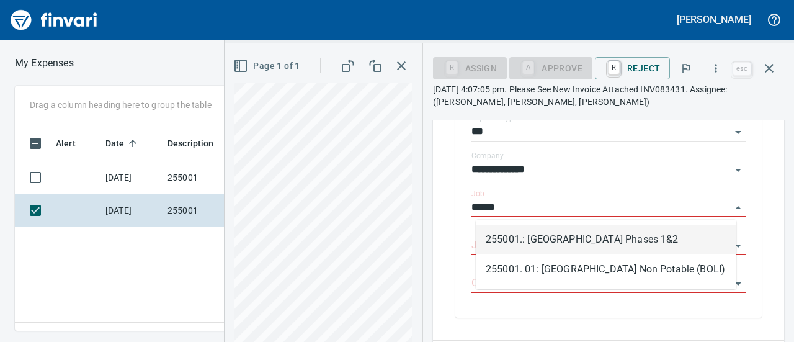
click at [564, 241] on li "255001.: [GEOGRAPHIC_DATA] Phases 1&2" at bounding box center [606, 240] width 261 height 30
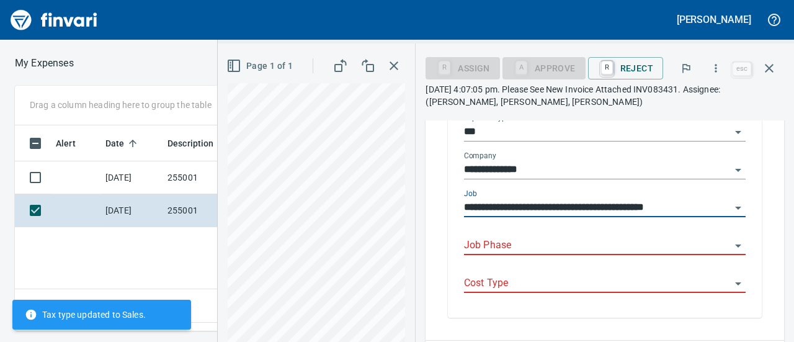
scroll to position [277, 0]
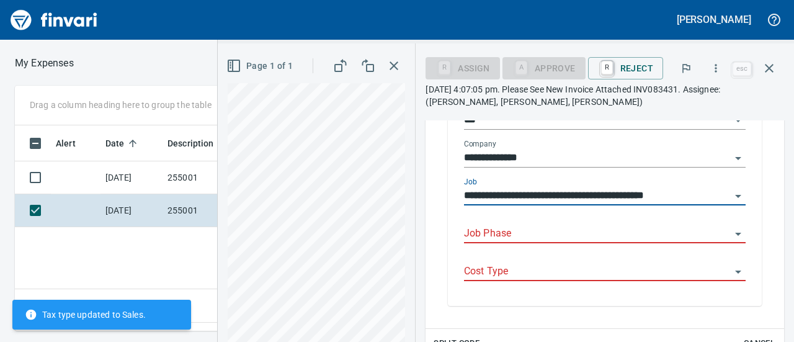
type input "**********"
click at [546, 240] on input "Job Phase" at bounding box center [597, 233] width 267 height 17
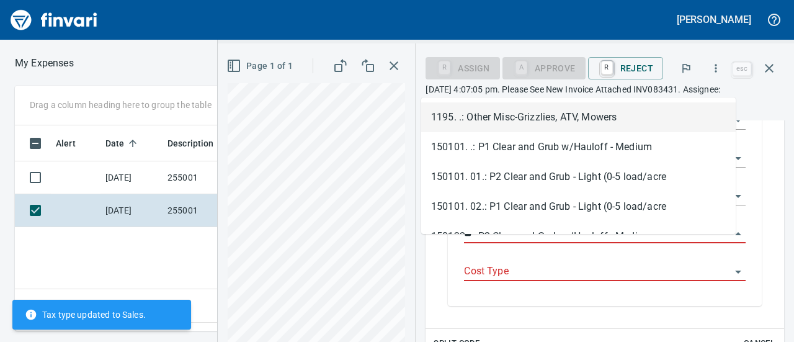
type input "*"
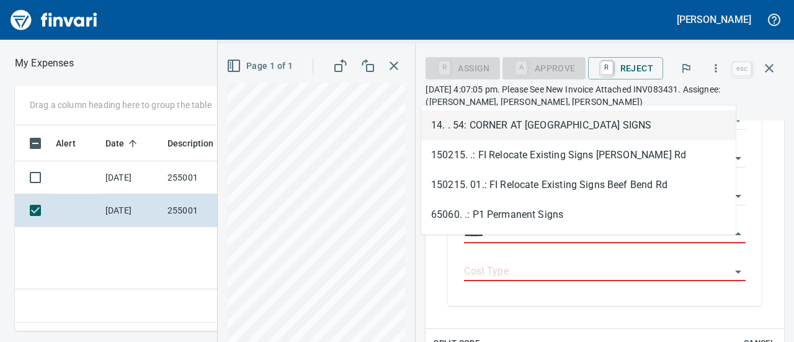
type input "*****"
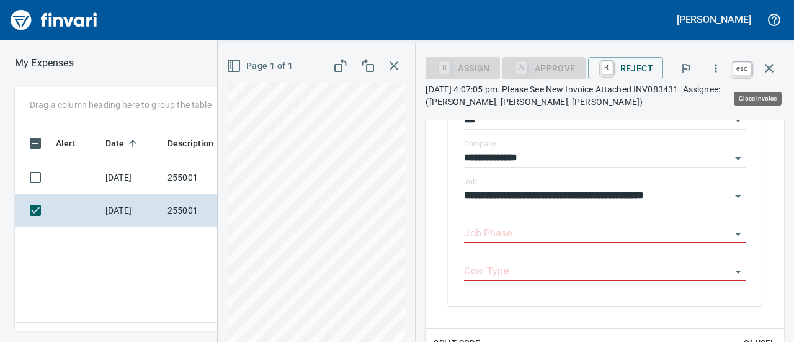
click at [767, 71] on icon "button" at bounding box center [769, 68] width 9 height 9
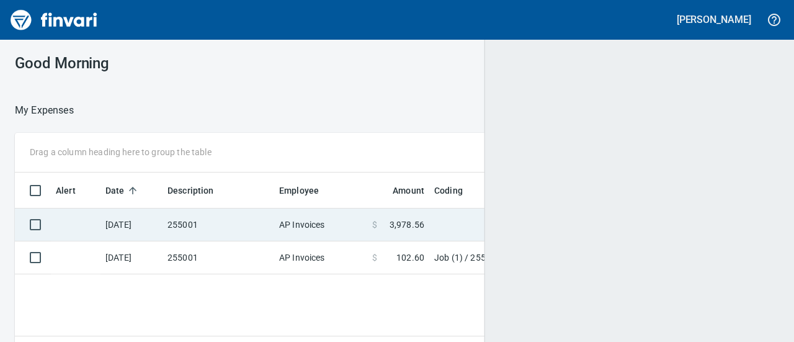
scroll to position [196, 744]
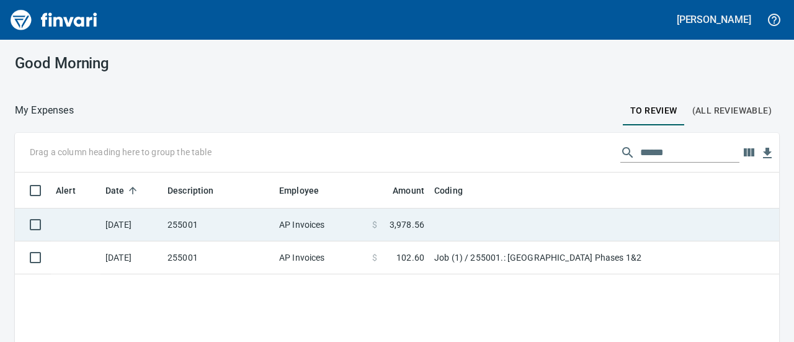
click at [186, 232] on td "255001" at bounding box center [219, 225] width 112 height 33
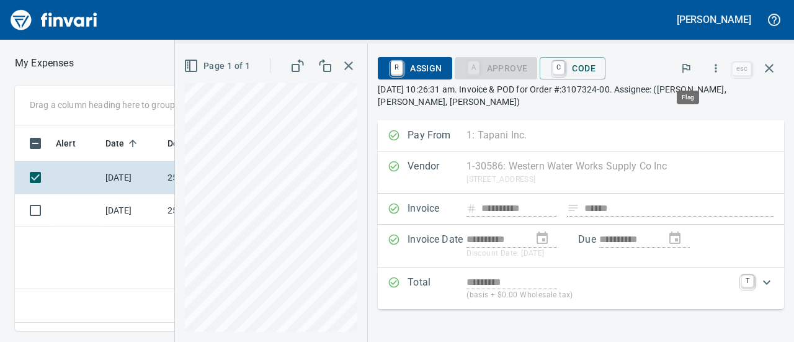
scroll to position [186, 444]
click at [721, 68] on icon "button" at bounding box center [716, 68] width 12 height 12
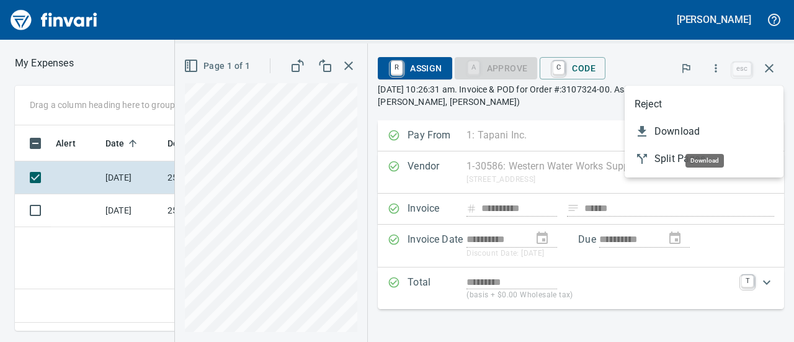
click at [667, 126] on span "Download" at bounding box center [714, 131] width 119 height 15
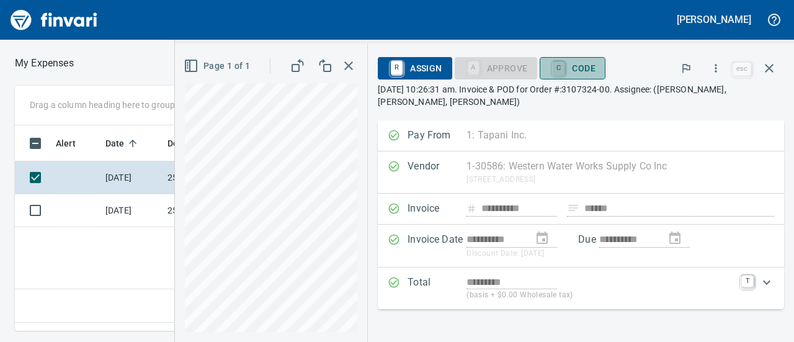
click at [562, 68] on link "C" at bounding box center [559, 68] width 12 height 14
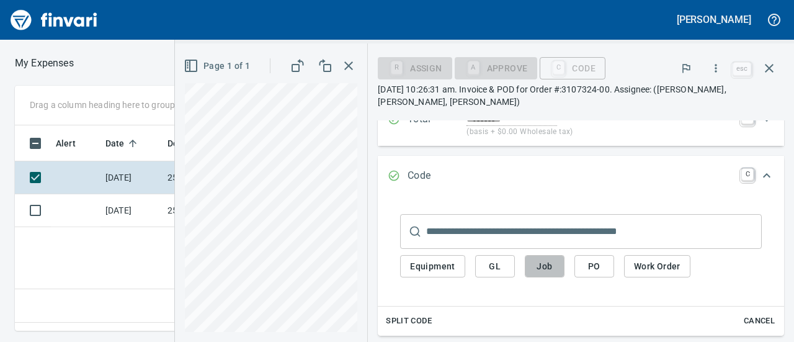
click at [546, 263] on span "Job" at bounding box center [545, 267] width 20 height 16
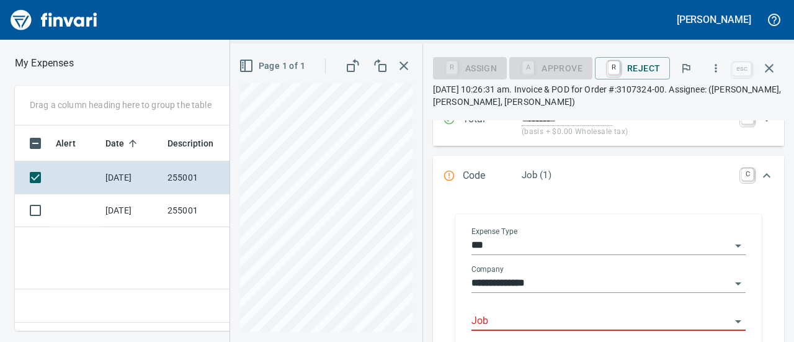
scroll to position [255, 0]
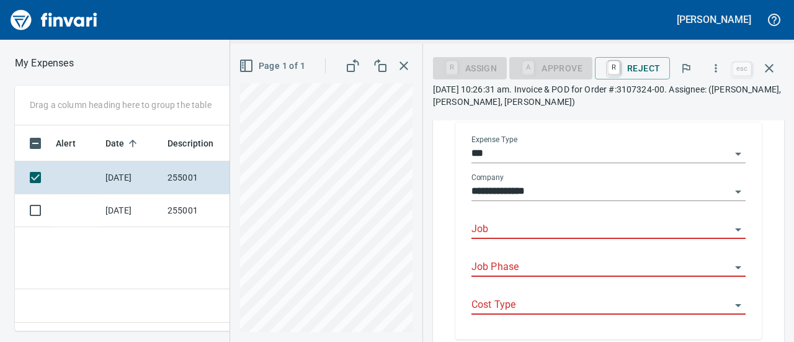
click at [518, 230] on input "Job" at bounding box center [601, 229] width 259 height 17
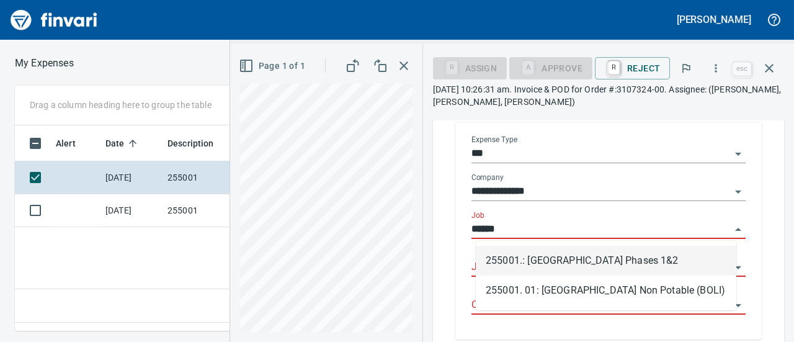
scroll to position [186, 444]
click at [510, 256] on li "255001.: [GEOGRAPHIC_DATA] Phases 1&2" at bounding box center [606, 261] width 261 height 30
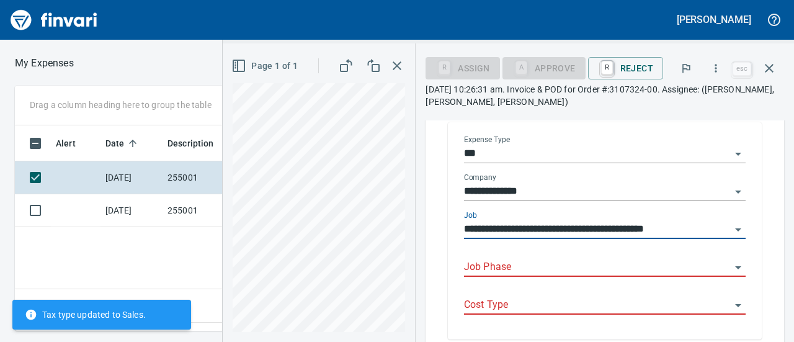
type input "**********"
click at [500, 267] on input "Job Phase" at bounding box center [597, 267] width 267 height 17
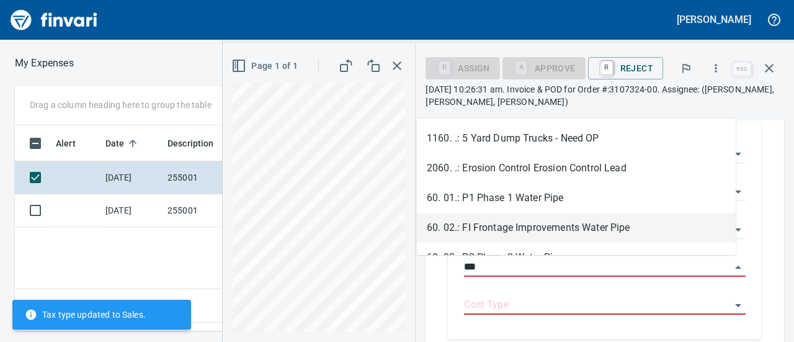
click at [514, 233] on li "60. 02.: FI Frontage Improvements Water Pipe" at bounding box center [576, 228] width 319 height 30
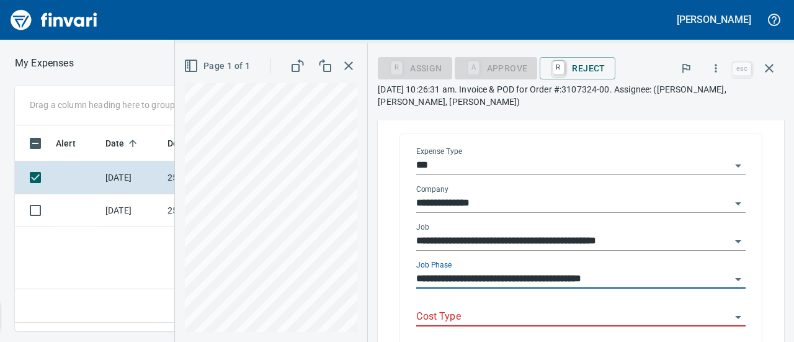
scroll to position [267, 0]
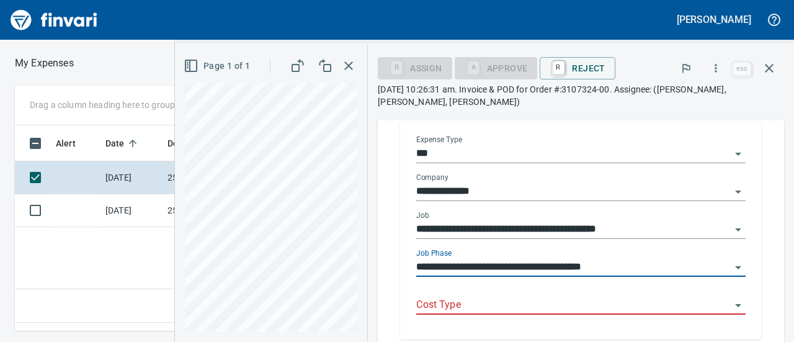
type input "**********"
click at [467, 308] on input "Cost Type" at bounding box center [573, 305] width 315 height 17
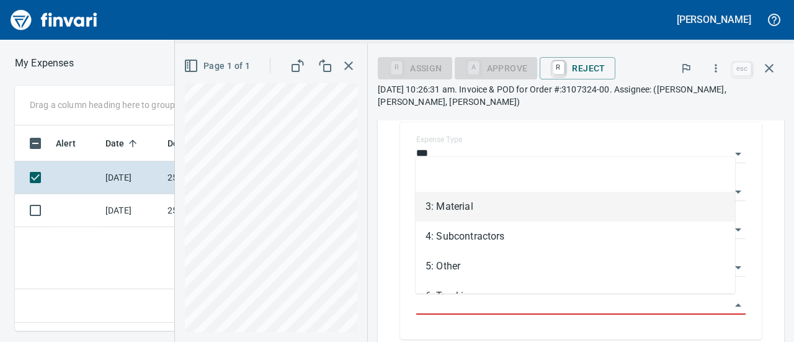
click at [455, 212] on li "3: Material" at bounding box center [576, 207] width 320 height 30
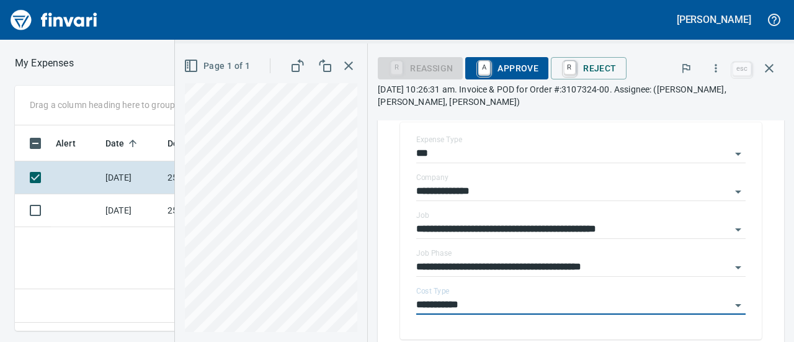
type input "**********"
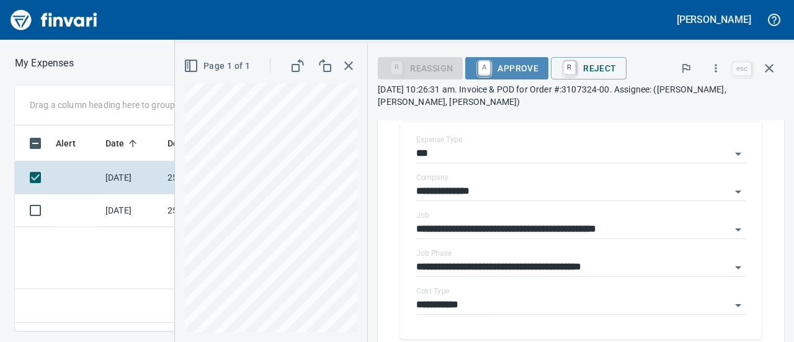
click at [493, 65] on span "A Approve" at bounding box center [506, 68] width 63 height 21
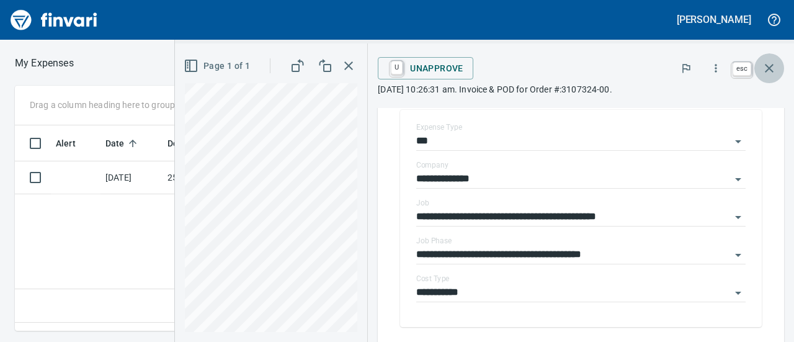
click at [773, 64] on icon "button" at bounding box center [769, 68] width 15 height 15
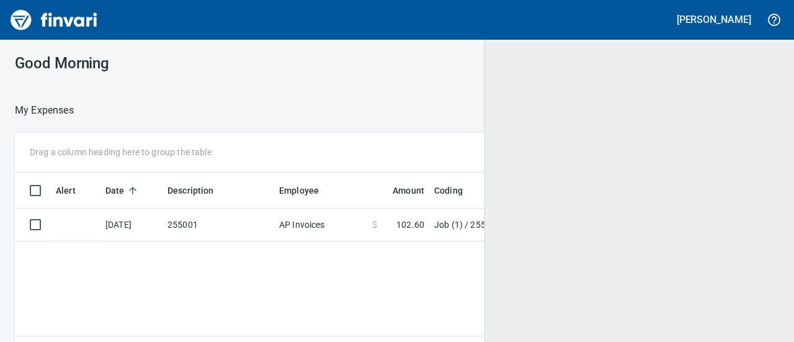
scroll to position [1, 1]
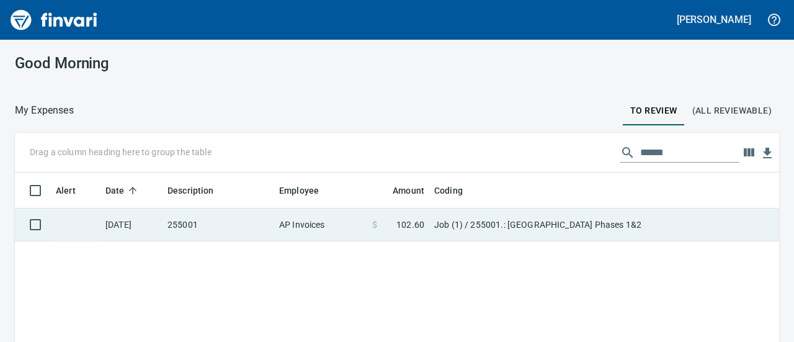
click at [304, 227] on td "AP Invoices" at bounding box center [320, 225] width 93 height 33
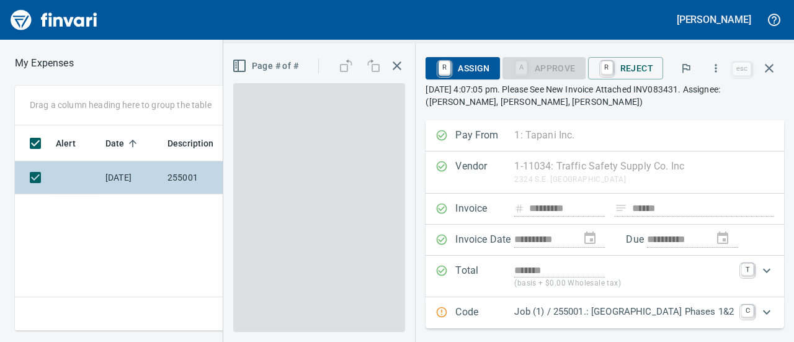
scroll to position [186, 444]
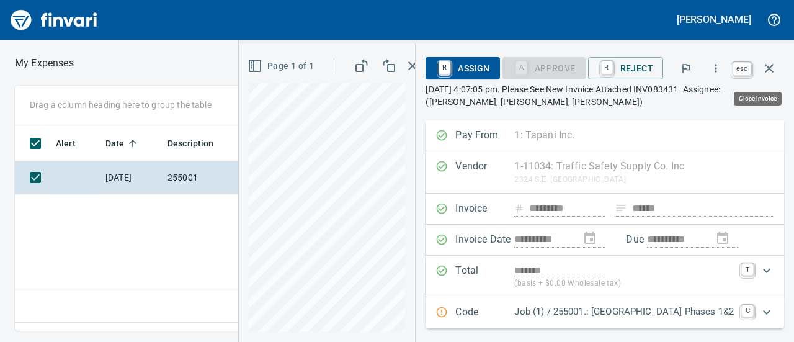
click at [777, 74] on button "button" at bounding box center [770, 68] width 30 height 30
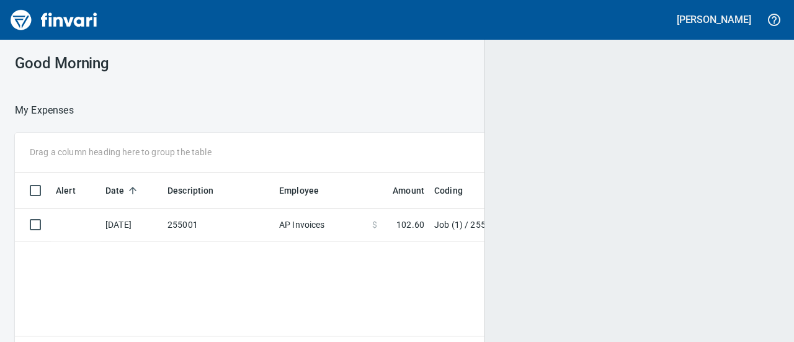
scroll to position [1, 1]
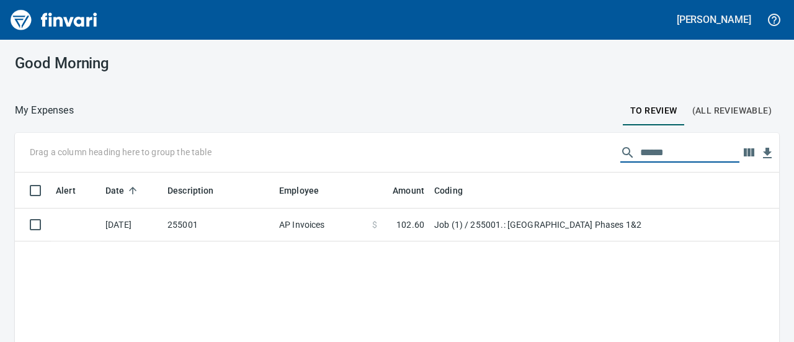
drag, startPoint x: 658, startPoint y: 150, endPoint x: 568, endPoint y: 133, distance: 91.4
click at [568, 133] on div "Drag a column heading here to group the table ******" at bounding box center [397, 153] width 765 height 40
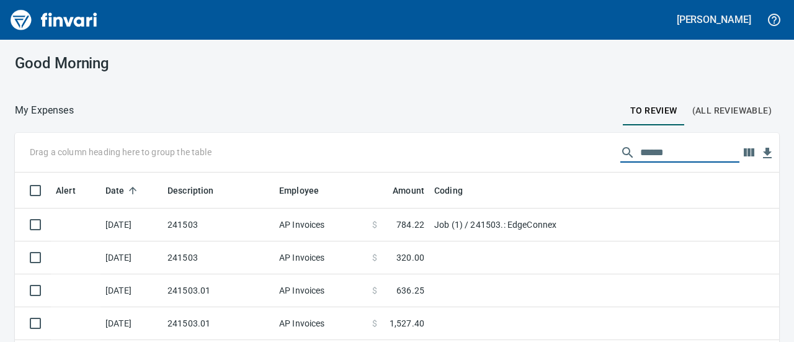
scroll to position [36, 0]
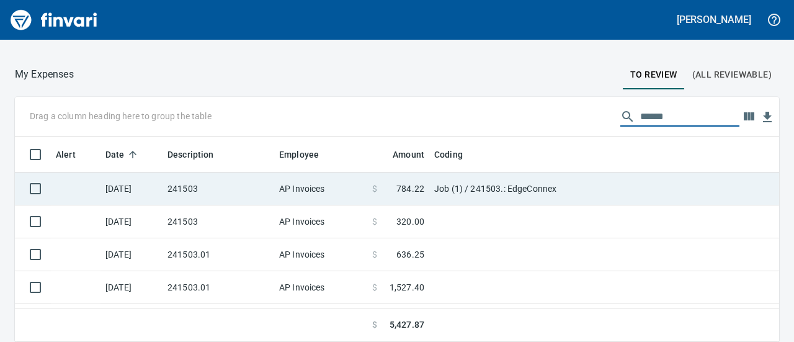
type input "******"
click at [325, 193] on td "AP Invoices" at bounding box center [320, 189] width 93 height 33
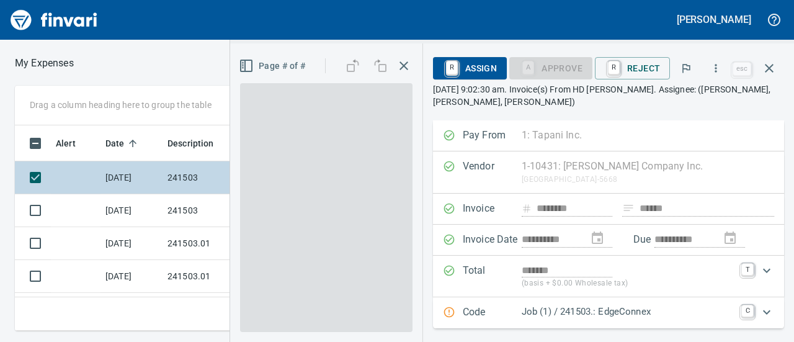
scroll to position [186, 435]
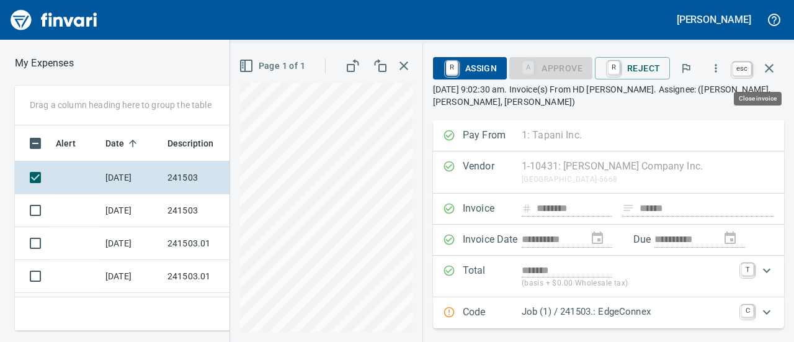
click at [764, 65] on icon "button" at bounding box center [769, 68] width 15 height 15
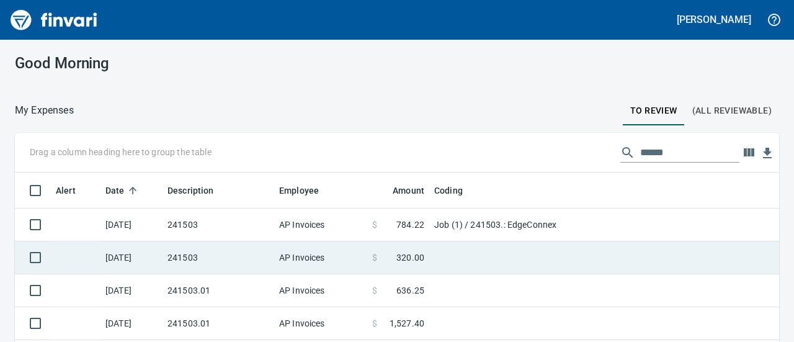
click at [312, 246] on td "AP Invoices" at bounding box center [320, 257] width 93 height 33
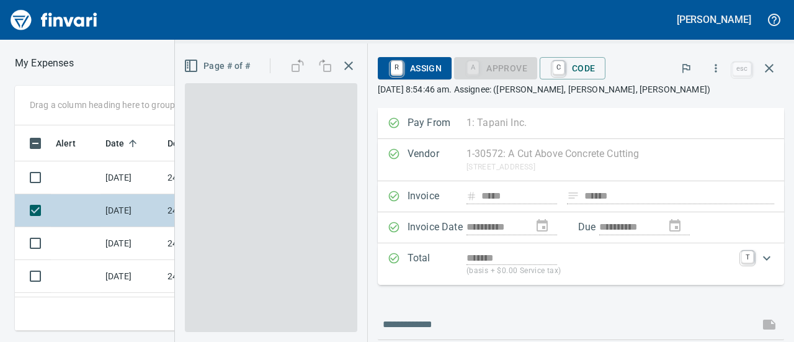
scroll to position [186, 435]
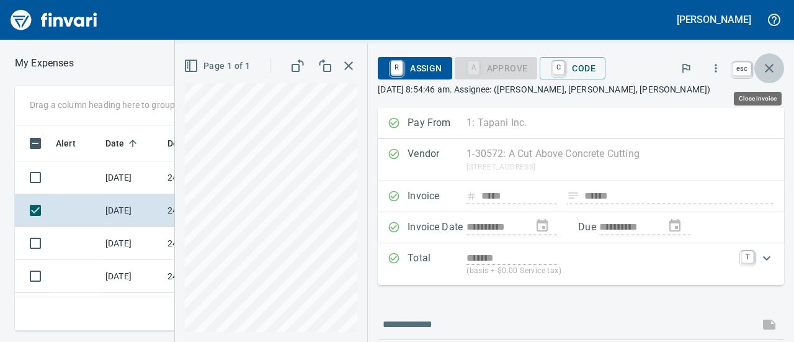
click at [768, 68] on icon "button" at bounding box center [769, 68] width 9 height 9
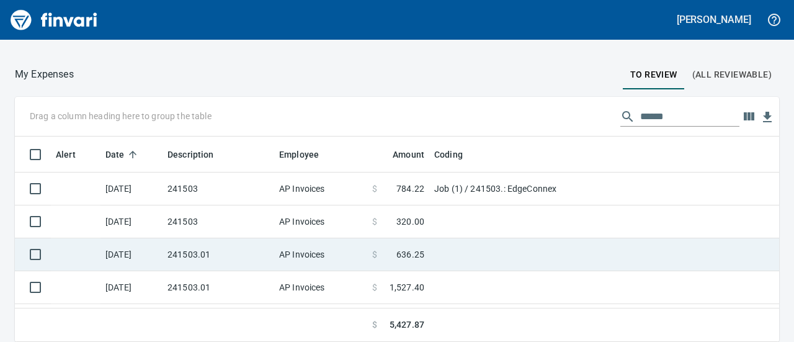
scroll to position [196, 736]
click at [406, 250] on span "636.25" at bounding box center [411, 254] width 28 height 12
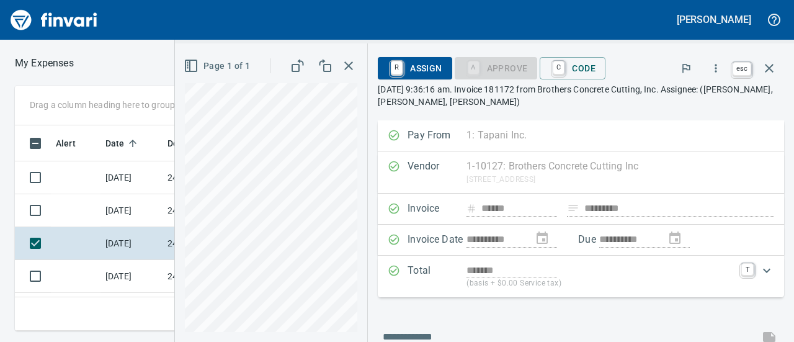
click at [774, 65] on icon "button" at bounding box center [769, 68] width 15 height 15
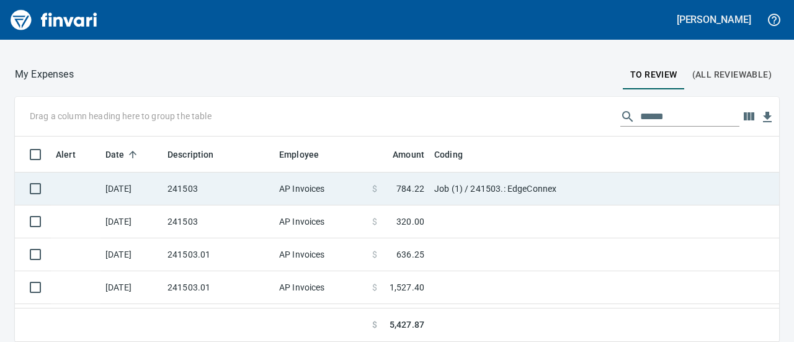
scroll to position [60, 0]
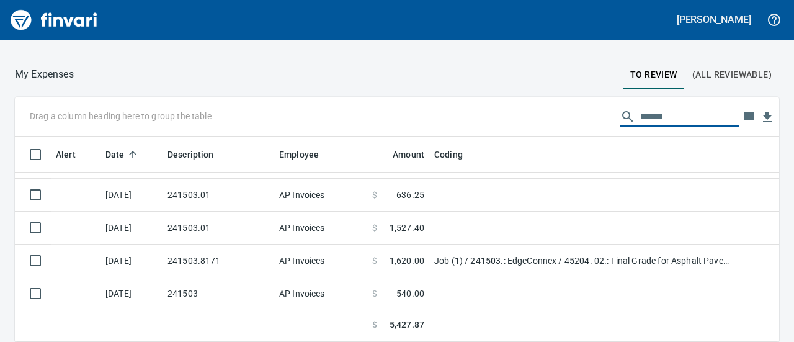
drag, startPoint x: 663, startPoint y: 112, endPoint x: 487, endPoint y: 98, distance: 176.9
click at [487, 98] on div "Drag a column heading here to group the table ******" at bounding box center [397, 117] width 765 height 40
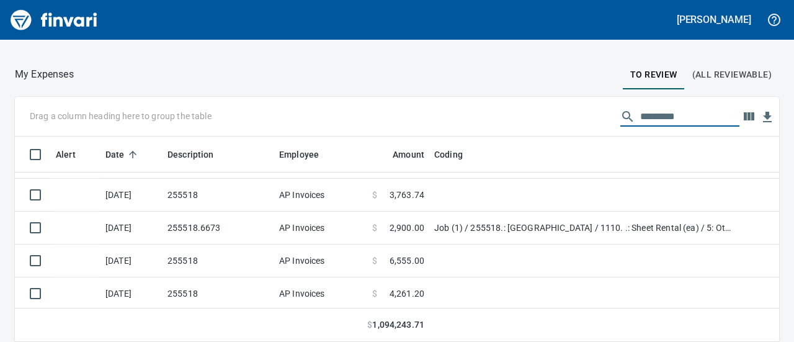
scroll to position [196, 736]
